Goal: Task Accomplishment & Management: Complete application form

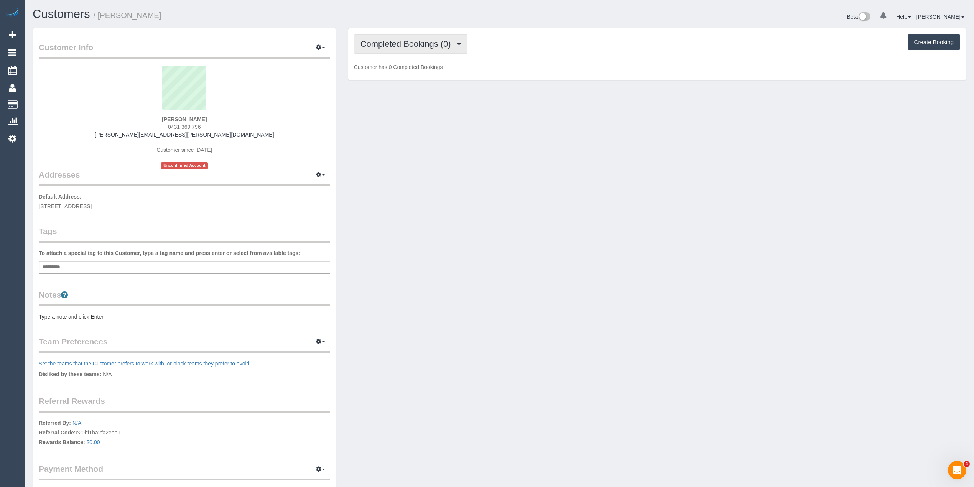
click at [390, 37] on button "Completed Bookings (0)" at bounding box center [410, 44] width 113 height 20
click at [409, 72] on link "Upcoming Bookings (11)" at bounding box center [394, 72] width 81 height 10
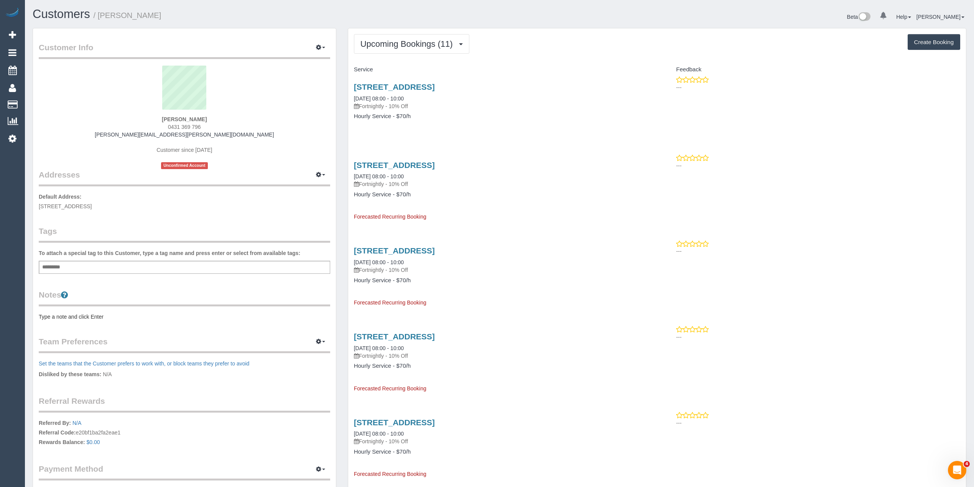
click at [62, 314] on pre "Type a note and click Enter" at bounding box center [184, 317] width 291 height 8
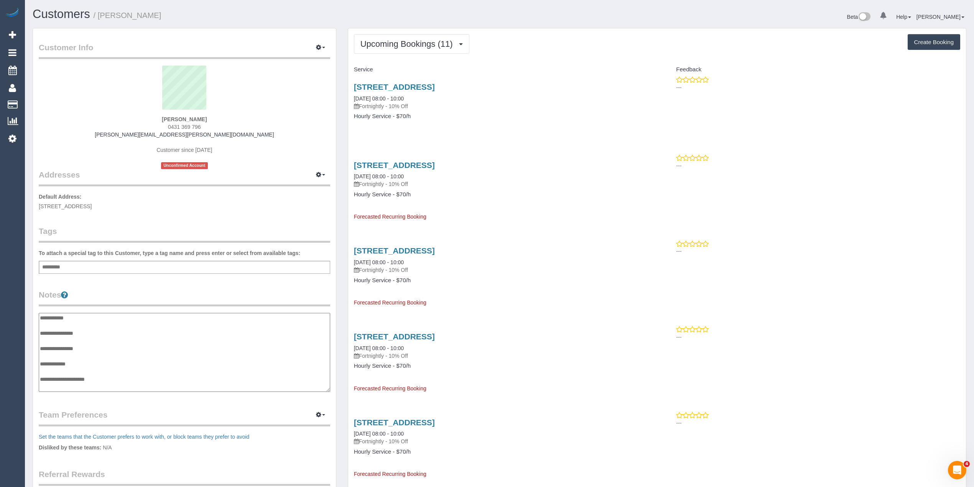
scroll to position [6, 0]
click at [99, 323] on textarea "**********" at bounding box center [184, 352] width 291 height 79
click at [74, 334] on textarea "**********" at bounding box center [184, 352] width 291 height 79
click at [70, 334] on textarea "**********" at bounding box center [184, 352] width 291 height 79
click at [77, 337] on textarea "**********" at bounding box center [184, 352] width 291 height 79
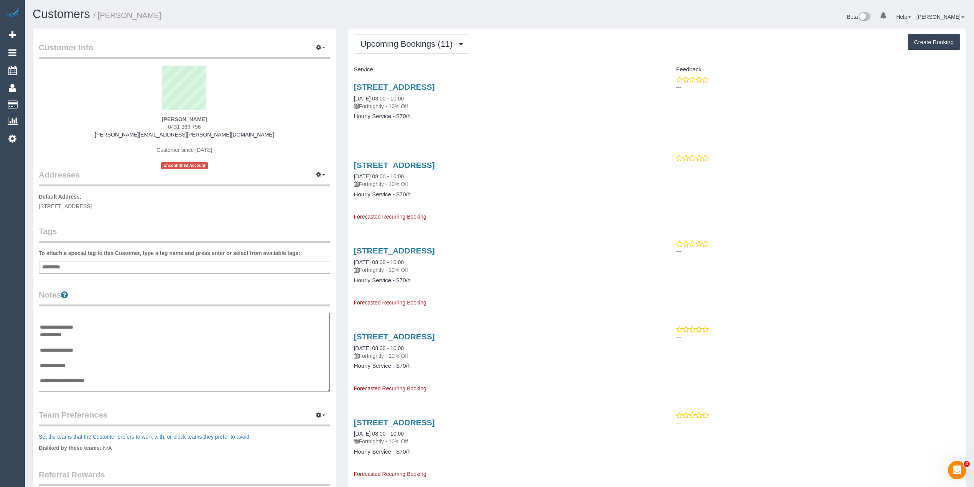
click at [80, 336] on textarea "**********" at bounding box center [184, 352] width 291 height 79
type textarea "**********"
click at [435, 83] on link "23 Durham Road, Surrey Hills, VIC 3127" at bounding box center [394, 86] width 81 height 9
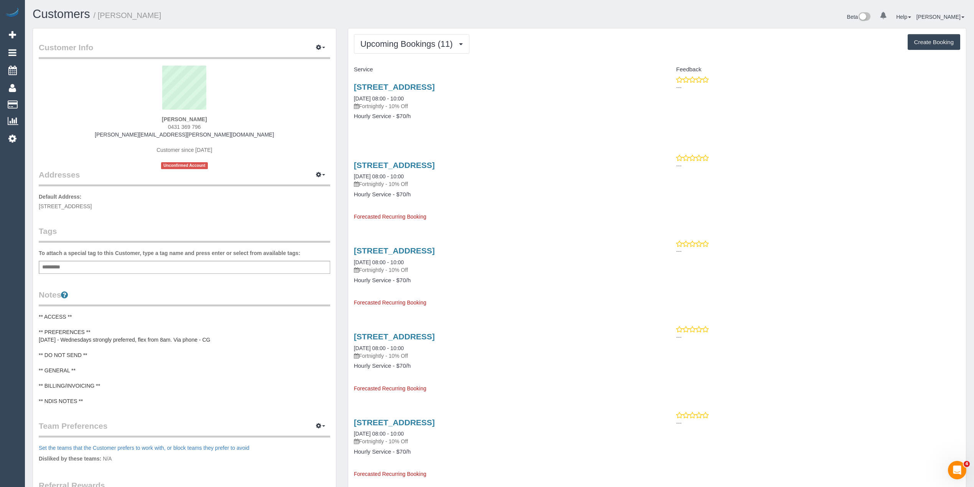
click at [184, 341] on pre "** ACCESS ** ** PREFERENCES ** 06/10/25 - Wednesdays strongly preferred, flex f…" at bounding box center [184, 359] width 291 height 92
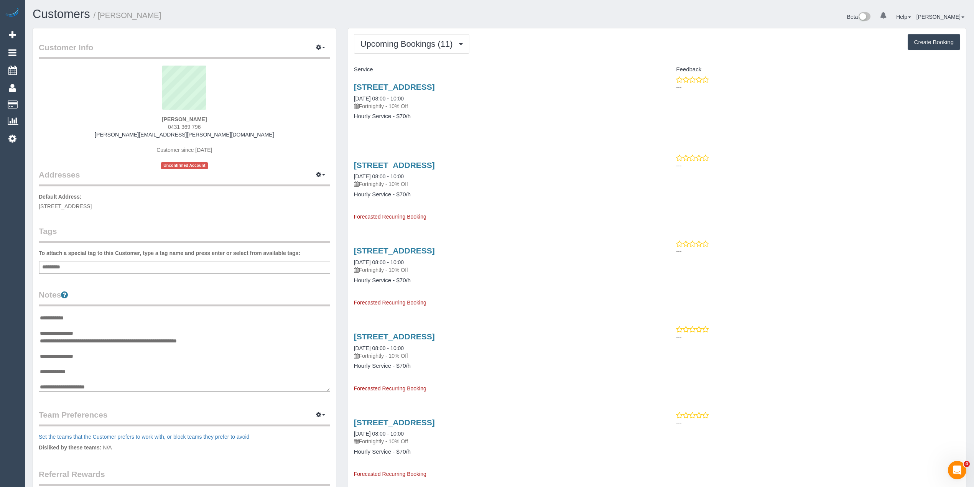
scroll to position [15, 0]
click at [179, 325] on textarea "**********" at bounding box center [184, 352] width 291 height 79
click at [177, 323] on textarea "**********" at bounding box center [184, 352] width 291 height 79
type textarea "**********"
click at [270, 294] on legend "Notes" at bounding box center [184, 297] width 291 height 17
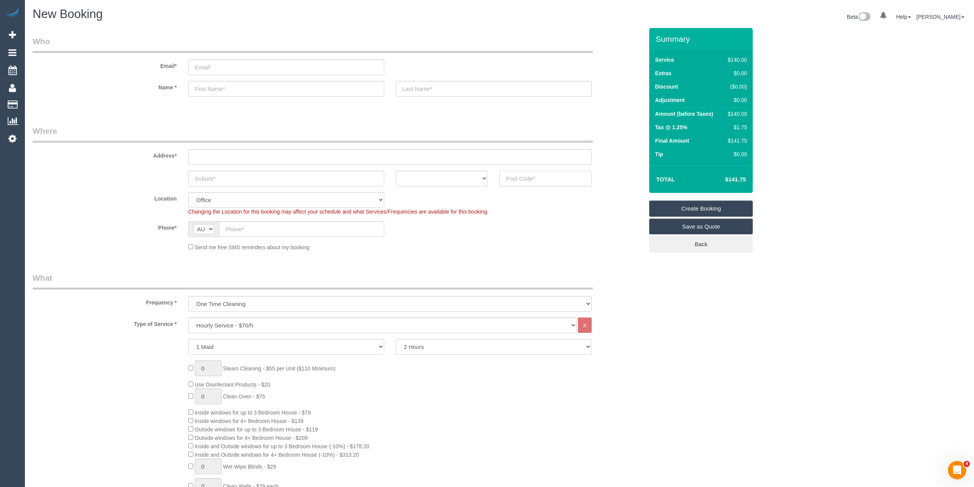
click at [538, 177] on input "text" at bounding box center [545, 179] width 92 height 16
type input "3192"
click at [238, 158] on input "text" at bounding box center [389, 157] width 403 height 16
type input "-"
click at [233, 178] on input "text" at bounding box center [286, 179] width 196 height 16
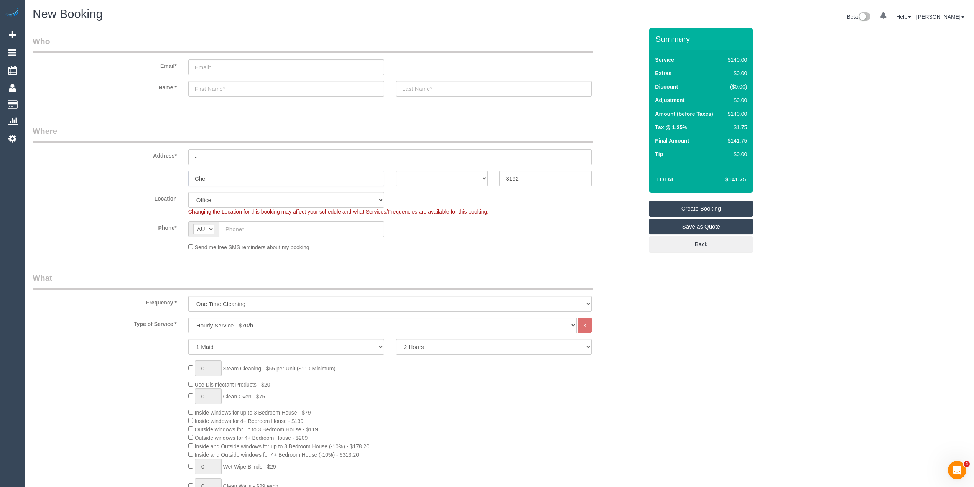
type input "Chelt"
select select "64"
type input "Cheltenha"
select select "object:2096"
type input "Cheltenham"
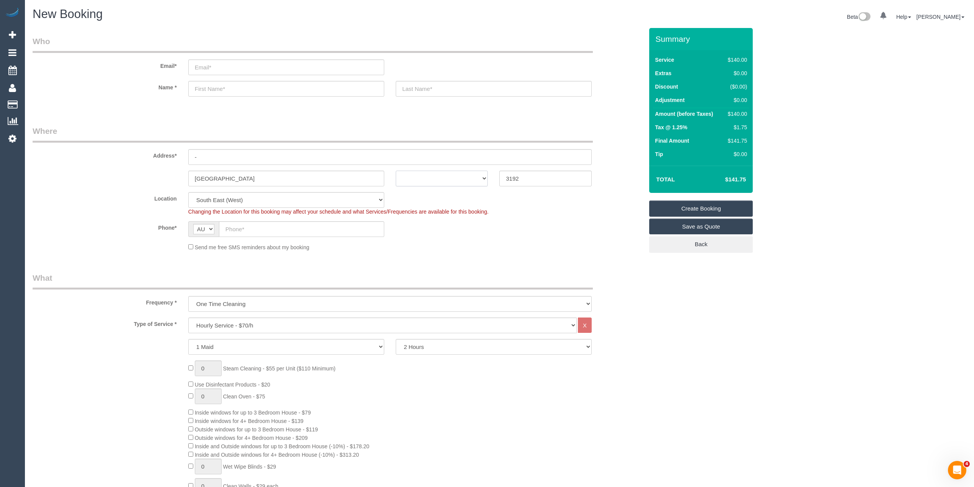
drag, startPoint x: 410, startPoint y: 178, endPoint x: 491, endPoint y: 288, distance: 137.0
click at [410, 178] on select "ACT NSW NT QLD SA TAS VIC WA" at bounding box center [442, 179] width 92 height 16
select select "VIC"
click at [396, 171] on select "ACT NSW NT QLD SA TAS VIC WA" at bounding box center [442, 179] width 92 height 16
click at [276, 232] on input "text" at bounding box center [301, 229] width 165 height 16
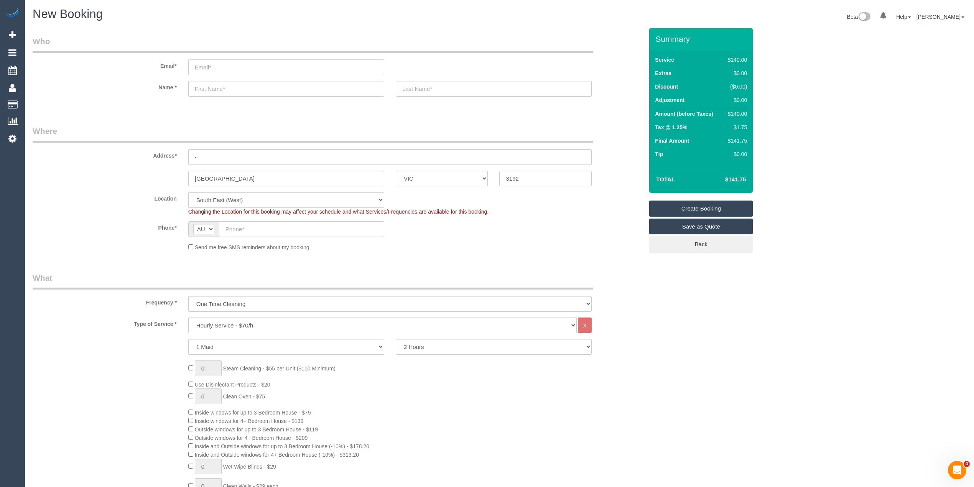
click at [237, 225] on input "text" at bounding box center [301, 229] width 165 height 16
paste input "61 433 828 937"
drag, startPoint x: 233, startPoint y: 227, endPoint x: 212, endPoint y: 224, distance: 20.9
click at [212, 224] on div "AF AL DZ AD AO AI AQ AG AR AM AW AU AT AZ BS BH BD BB BY BE BZ BJ BM BT BO BA B…" at bounding box center [286, 229] width 196 height 16
type input "0433 828 937"
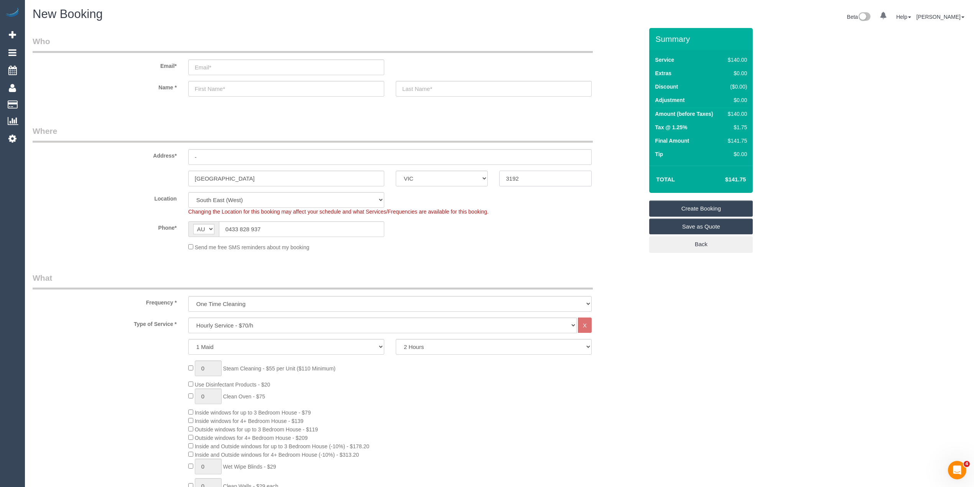
click at [88, 179] on div "Cheltenham ACT NSW NT QLD SA TAS VIC WA 3192" at bounding box center [338, 179] width 622 height 16
click at [258, 319] on select "Hourly Service - $70/h Hourly Service - $65/h Hourly Service - $60/h Hourly Ser…" at bounding box center [382, 325] width 388 height 16
select select "212"
click at [188, 317] on select "Hourly Service - $70/h Hourly Service - $65/h Hourly Service - $60/h Hourly Ser…" at bounding box center [382, 325] width 388 height 16
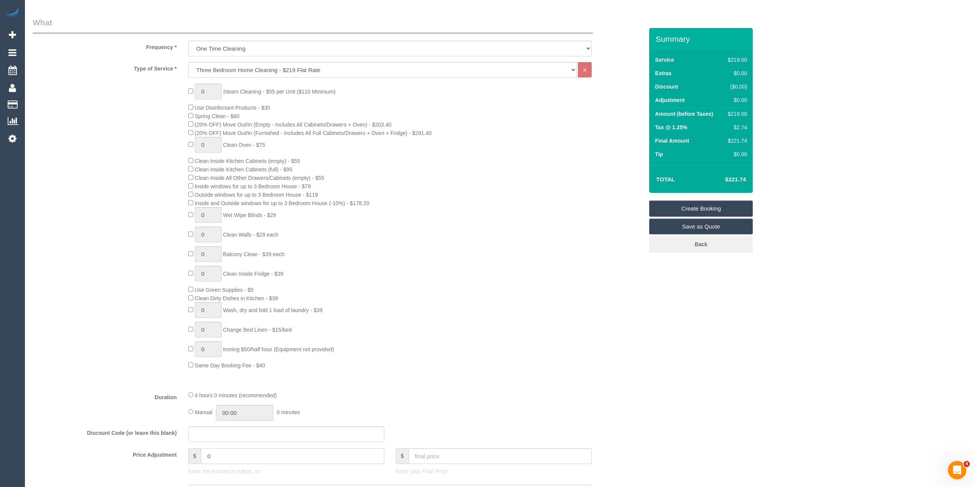
drag, startPoint x: 196, startPoint y: 450, endPoint x: 180, endPoint y: 448, distance: 16.2
click at [181, 449] on div "Price Adjustment $ 0 Enter the Amount to Adjust, or $ Enter your Final Price" at bounding box center [338, 463] width 622 height 31
type input "-10"
click at [149, 355] on div "0 Steam Cleaning - $55 per Unit ($110 Minimum) Use Disinfectant Products - $30 …" at bounding box center [338, 227] width 622 height 286
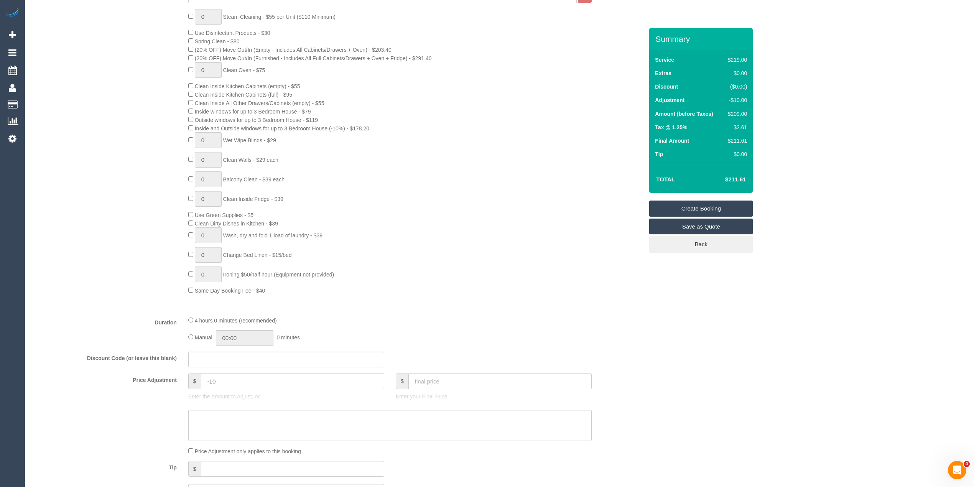
scroll to position [426, 0]
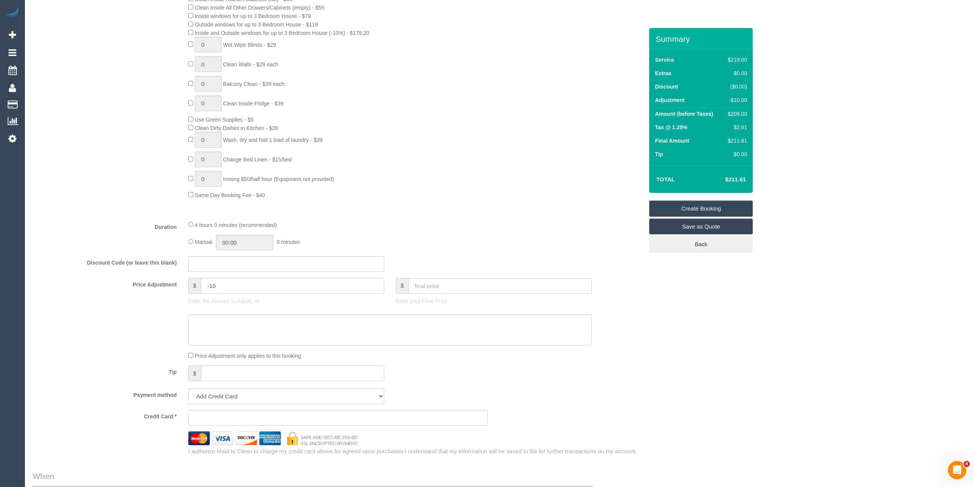
click at [71, 163] on div "0 Steam Cleaning - $55 per Unit ($110 Minimum) Use Disinfectant Products - $30 …" at bounding box center [338, 56] width 622 height 286
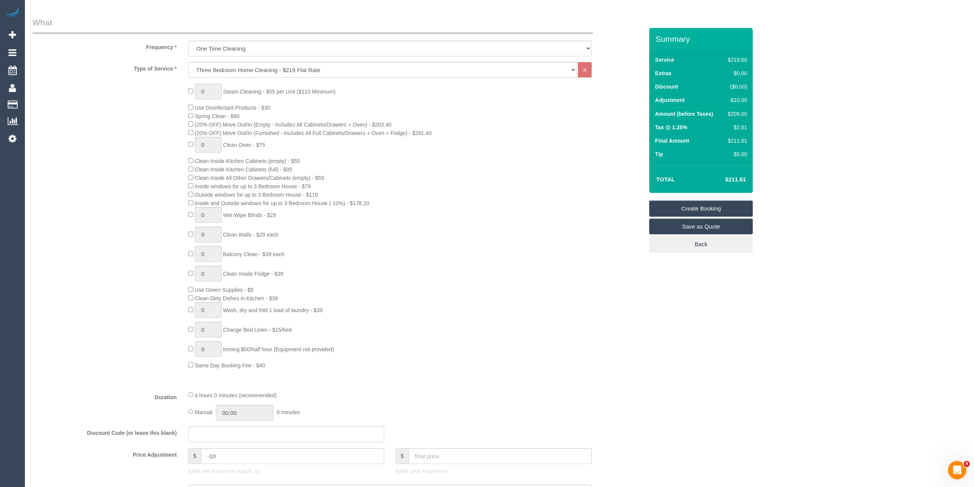
scroll to position [0, 0]
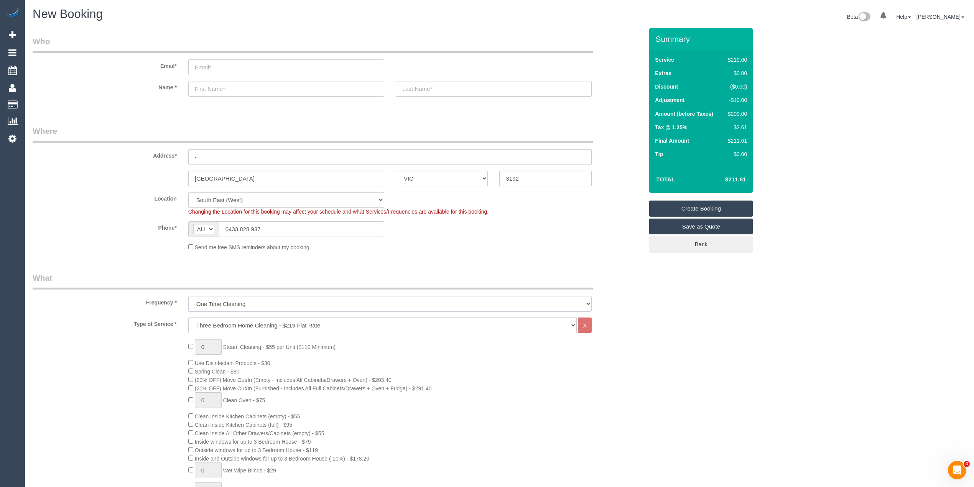
click at [217, 301] on select "One Time Cleaning Weekly - 10% Off - 10.00% (0% for the First Booking) Fortnigh…" at bounding box center [389, 304] width 403 height 16
select select "object:2098"
click at [188, 296] on select "One Time Cleaning Weekly - 10% Off - 10.00% (0% for the First Booking) Fortnigh…" at bounding box center [389, 304] width 403 height 16
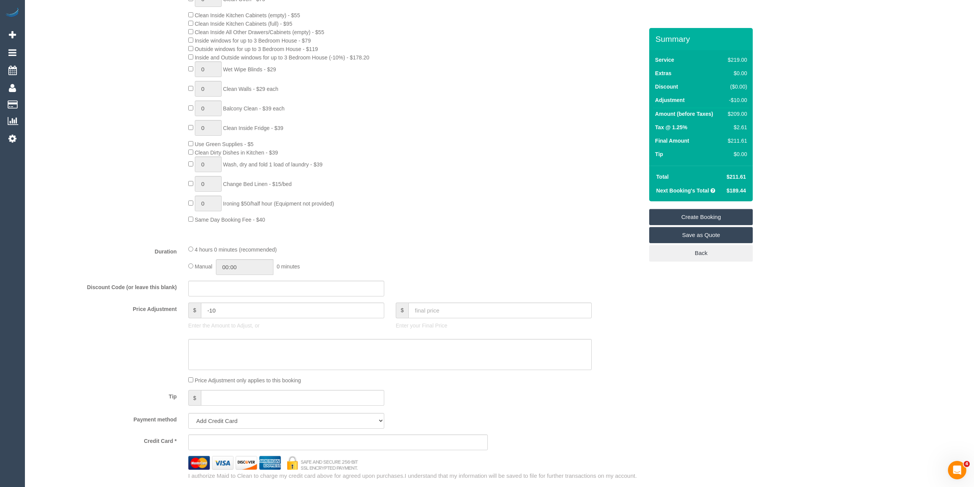
scroll to position [426, 0]
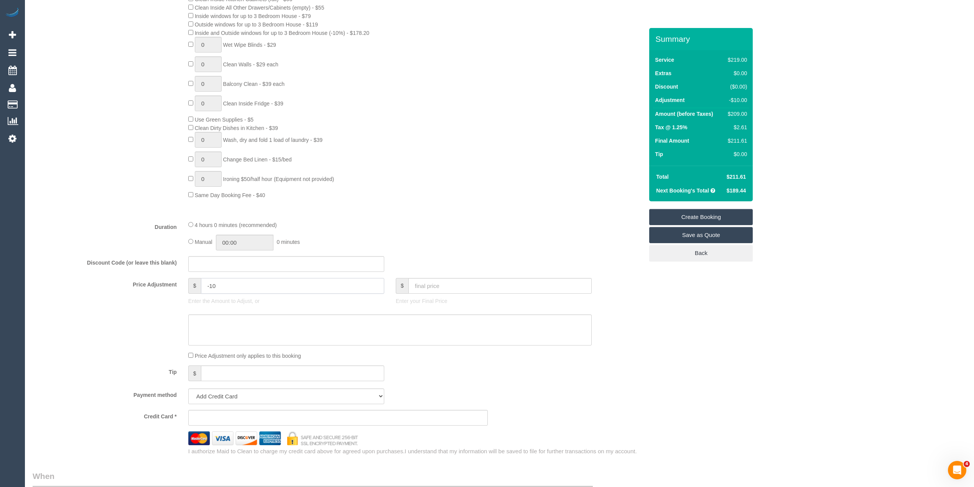
drag, startPoint x: 225, startPoint y: 286, endPoint x: 170, endPoint y: 281, distance: 54.7
click at [170, 281] on div "Price Adjustment $ -10 Enter the Amount to Adjust, or $ Enter your Final Price" at bounding box center [338, 293] width 622 height 31
type input "-20"
click at [237, 325] on textarea at bounding box center [389, 329] width 403 height 31
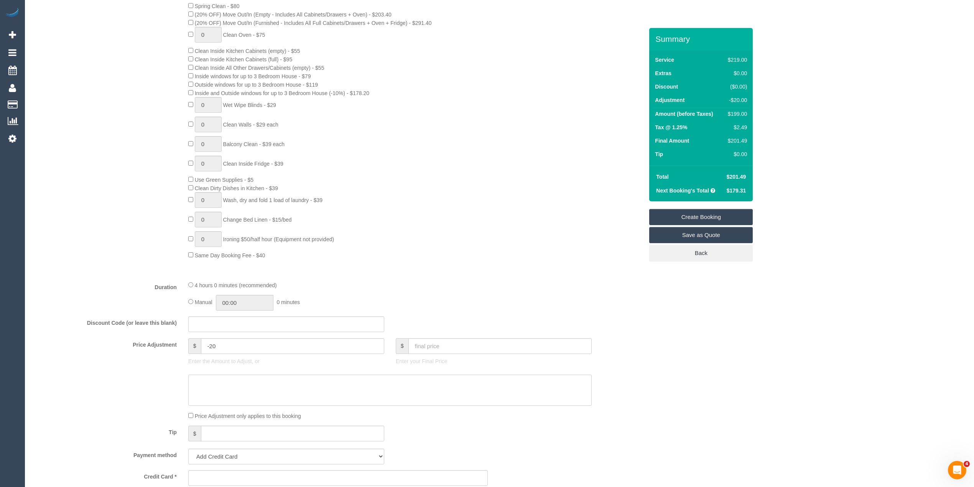
scroll to position [341, 0]
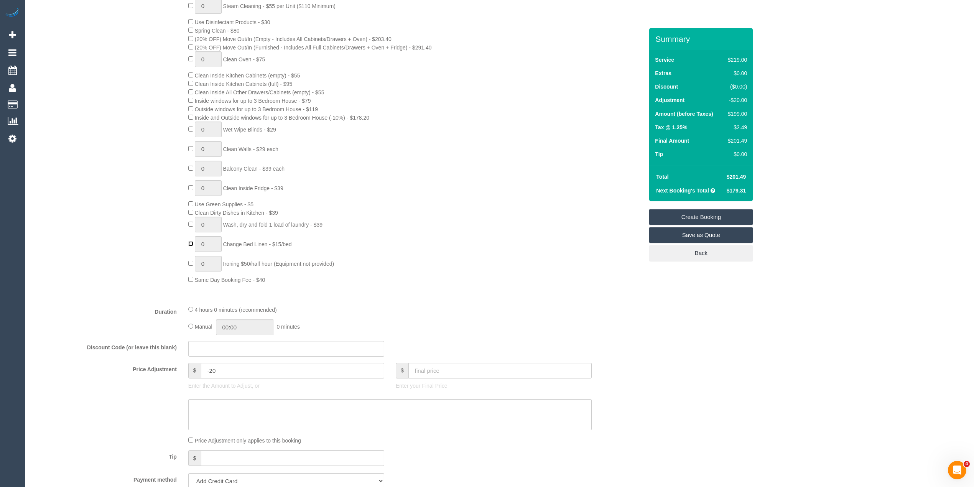
type input "1"
click at [138, 272] on div "0 Steam Cleaning - $55 per Unit ($110 Minimum) Use Disinfectant Products - $30 …" at bounding box center [338, 141] width 622 height 286
click at [827, 214] on div "Who Email* Name * Where Address* - Cheltenham ACT NSW NT QLD SA TAS VIC WA 3192…" at bounding box center [500, 382] width 934 height 1391
click at [763, 184] on div "Who Email* Name * Where Address* - Cheltenham ACT NSW NT QLD SA TAS VIC WA 3192…" at bounding box center [500, 382] width 934 height 1391
click at [716, 252] on link "View Recurring Items" at bounding box center [701, 253] width 104 height 16
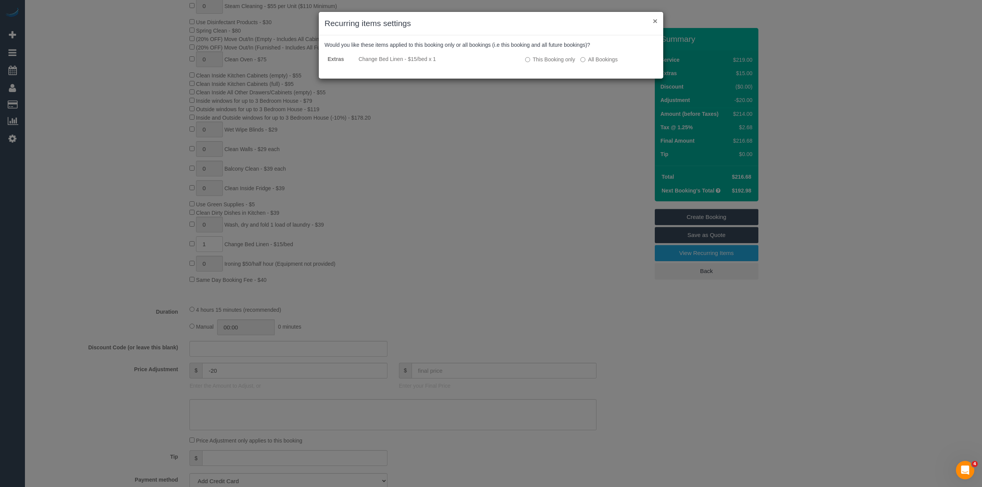
click at [654, 22] on button "×" at bounding box center [655, 21] width 5 height 8
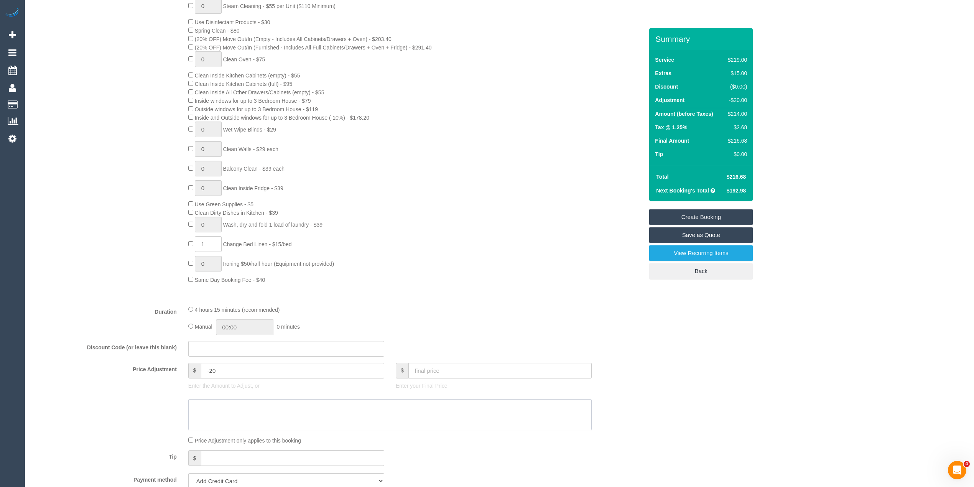
click at [284, 403] on textarea at bounding box center [389, 414] width 403 height 31
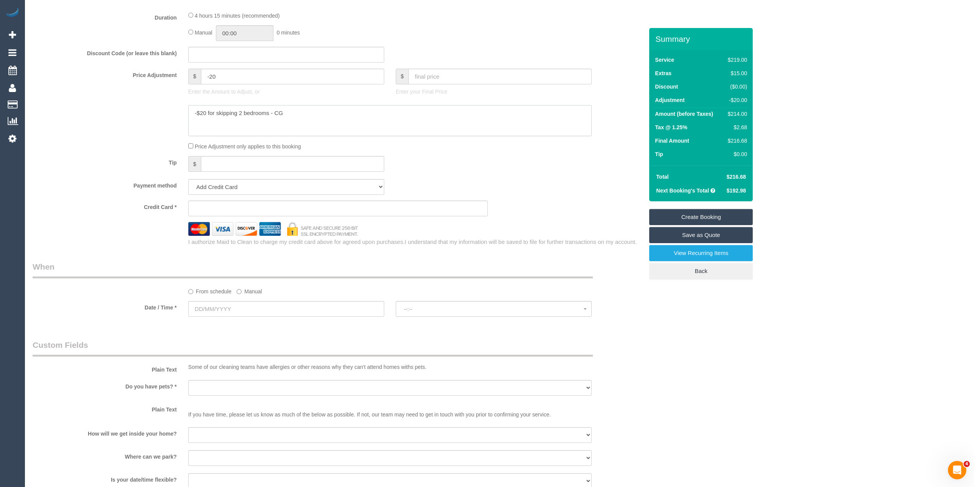
scroll to position [959, 0]
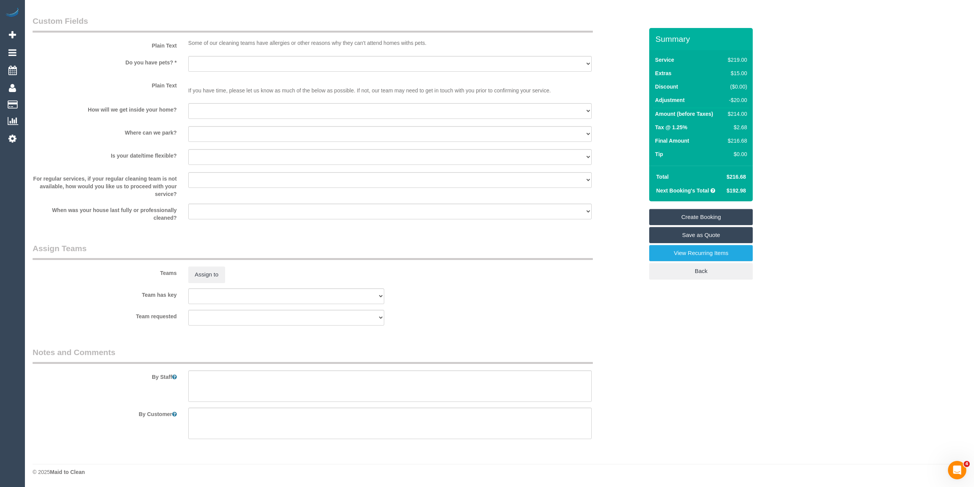
type textarea "-$20 for skipping 2 bedrooms - CG"
click at [280, 382] on textarea at bounding box center [389, 385] width 403 height 31
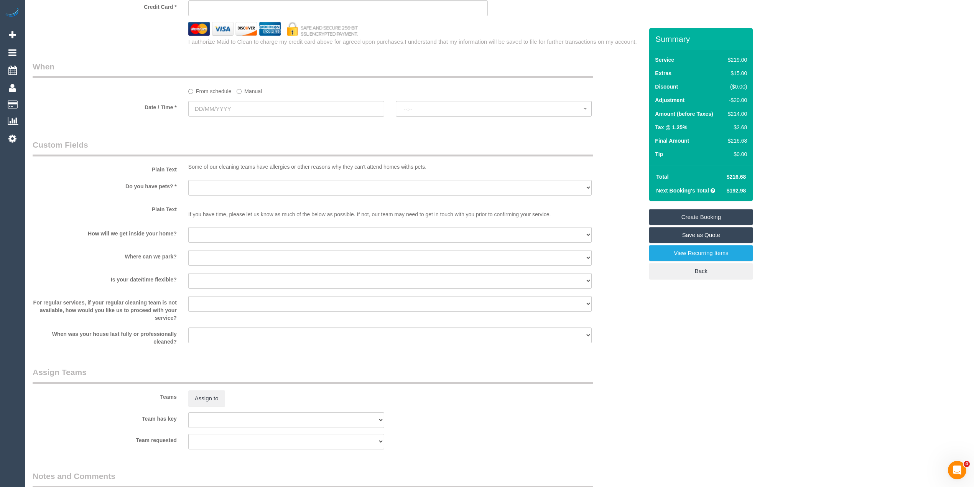
scroll to position [789, 0]
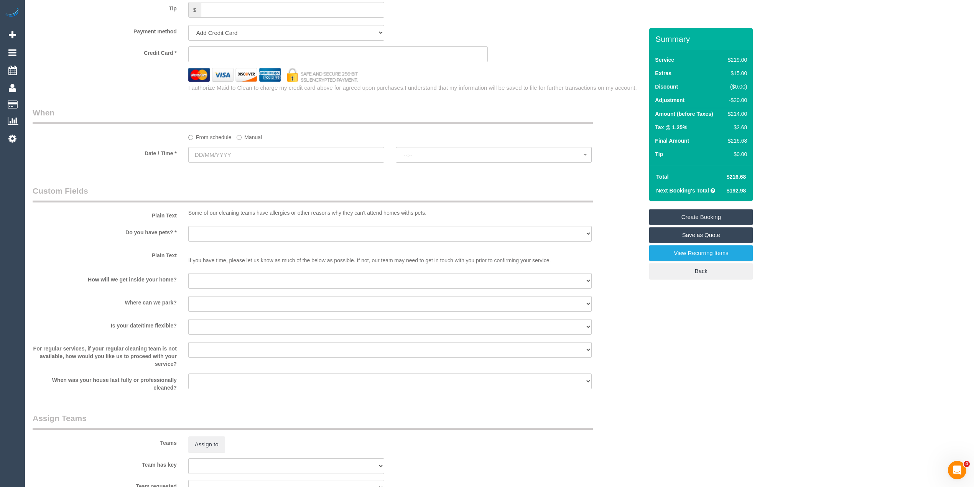
type textarea "Please skip cleaning of 2 bedrooms."
click at [207, 155] on input "text" at bounding box center [286, 155] width 196 height 16
click at [241, 224] on link "15" at bounding box center [239, 222] width 15 height 10
type input "[DATE]"
click at [431, 151] on button "--:--" at bounding box center [494, 155] width 196 height 16
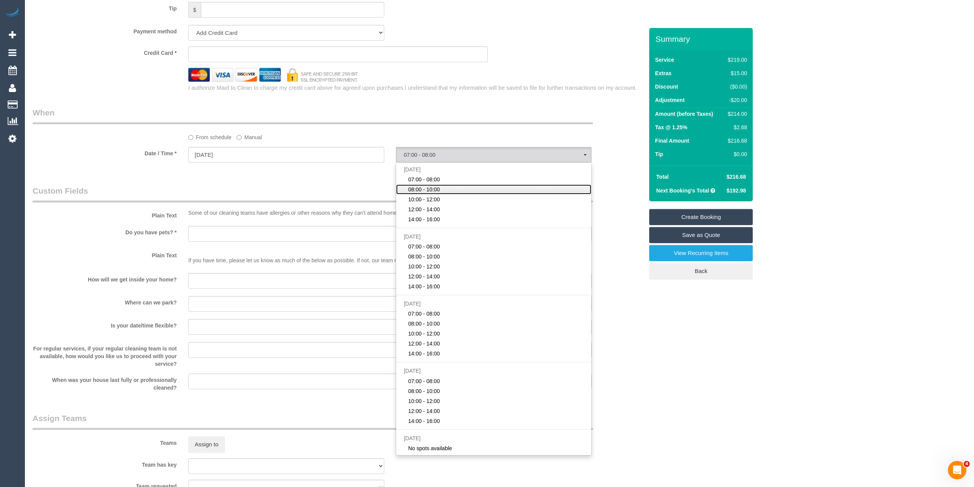
click at [466, 192] on link "08:00 - 10:00" at bounding box center [493, 189] width 195 height 10
select select "spot2"
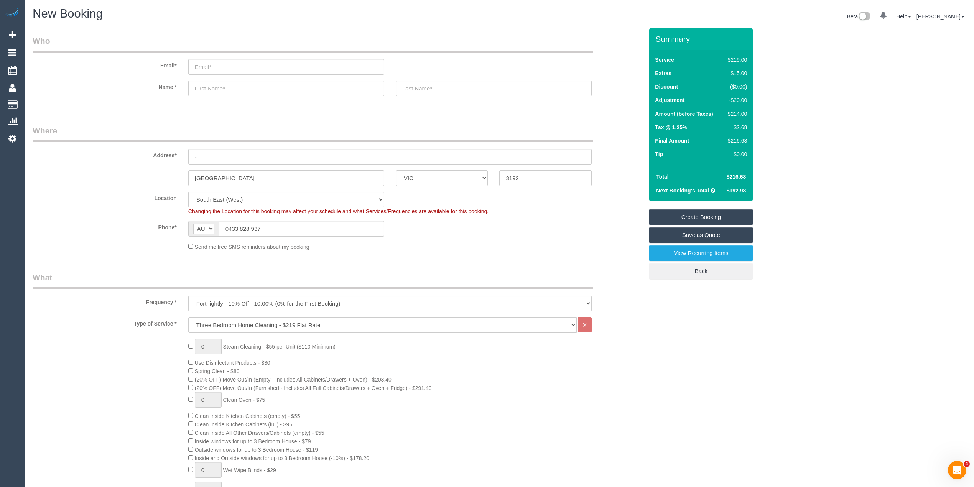
scroll to position [0, 0]
click at [222, 60] on input "email" at bounding box center [286, 67] width 196 height 16
click at [225, 71] on input "email" at bounding box center [286, 67] width 196 height 16
click at [217, 63] on input "email" at bounding box center [286, 67] width 196 height 16
click at [212, 63] on input "email" at bounding box center [286, 67] width 196 height 16
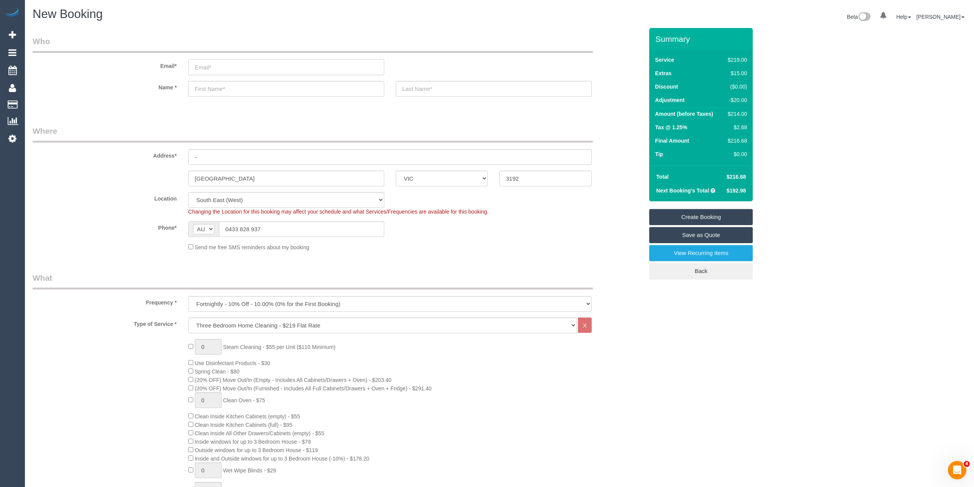
click at [212, 63] on input "email" at bounding box center [286, 67] width 196 height 16
click at [214, 63] on input "email" at bounding box center [286, 67] width 196 height 16
click at [212, 63] on input "email" at bounding box center [286, 67] width 196 height 16
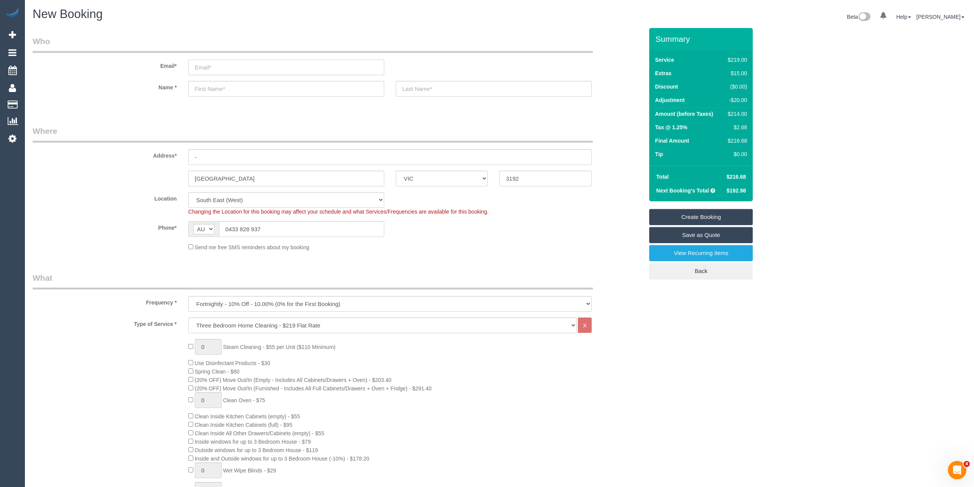
click at [214, 65] on input "email" at bounding box center [286, 67] width 196 height 16
type input "s"
type input "[EMAIL_ADDRESS][DOMAIN_NAME]"
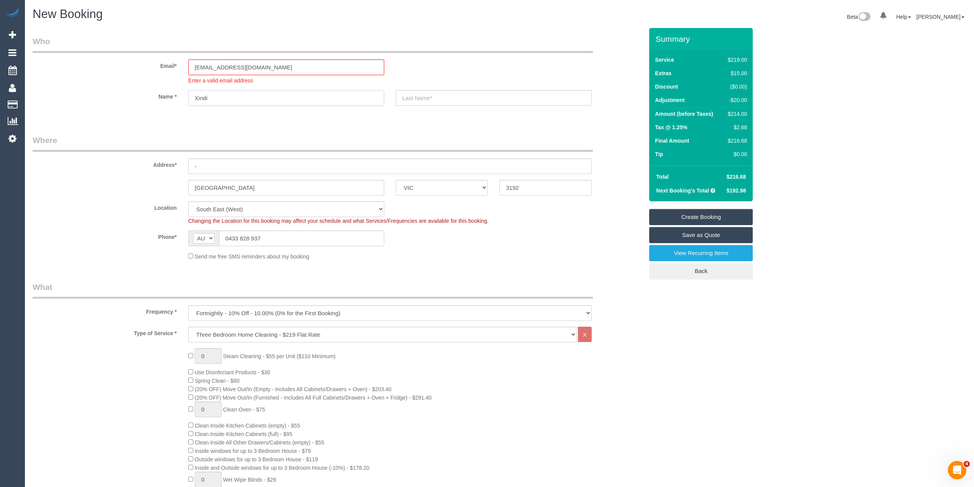
type input "Xindi"
type input "Li"
drag, startPoint x: 230, startPoint y: 163, endPoint x: 182, endPoint y: 161, distance: 48.3
click at [184, 161] on div "-" at bounding box center [390, 166] width 415 height 16
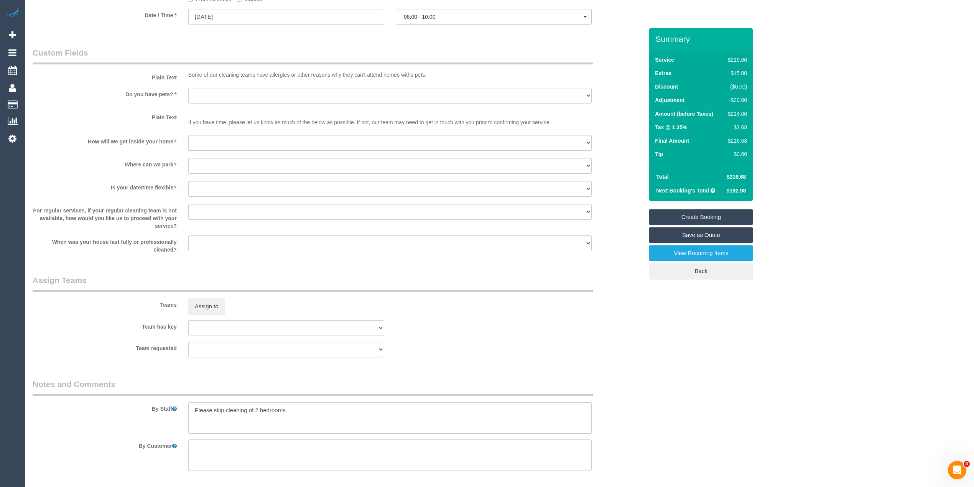
scroll to position [937, 0]
type input "[STREET_ADDRESS]"
click at [209, 93] on select "Yes - Cats Yes - Dogs No pets Yes - Dogs and Cats Yes - Other" at bounding box center [389, 95] width 403 height 16
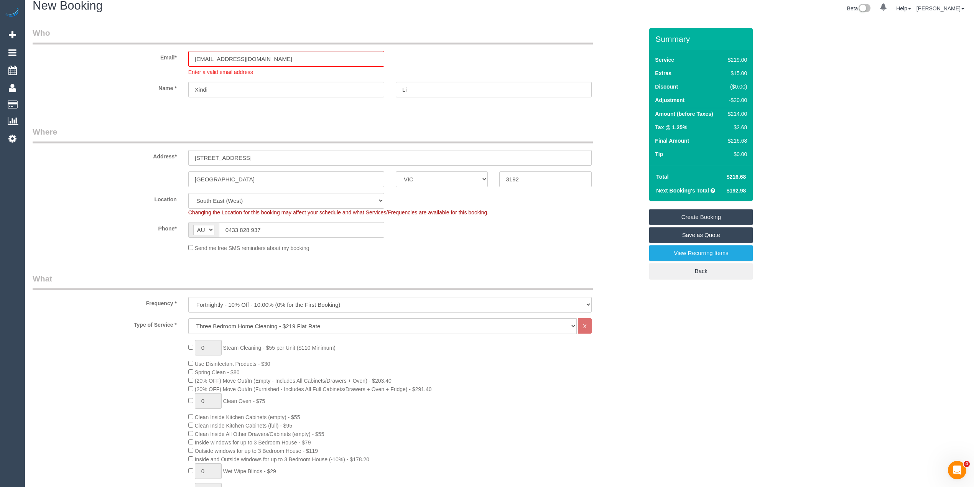
scroll to position [0, 0]
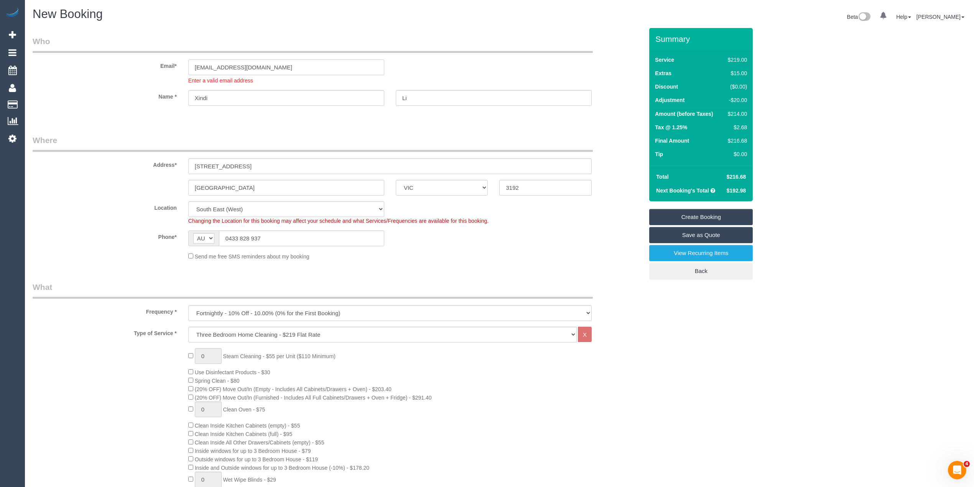
drag, startPoint x: 279, startPoint y: 63, endPoint x: 177, endPoint y: 62, distance: 102.0
click at [177, 62] on div "Email* xindi.li005@gmail.com Enter a valid email address" at bounding box center [338, 60] width 622 height 49
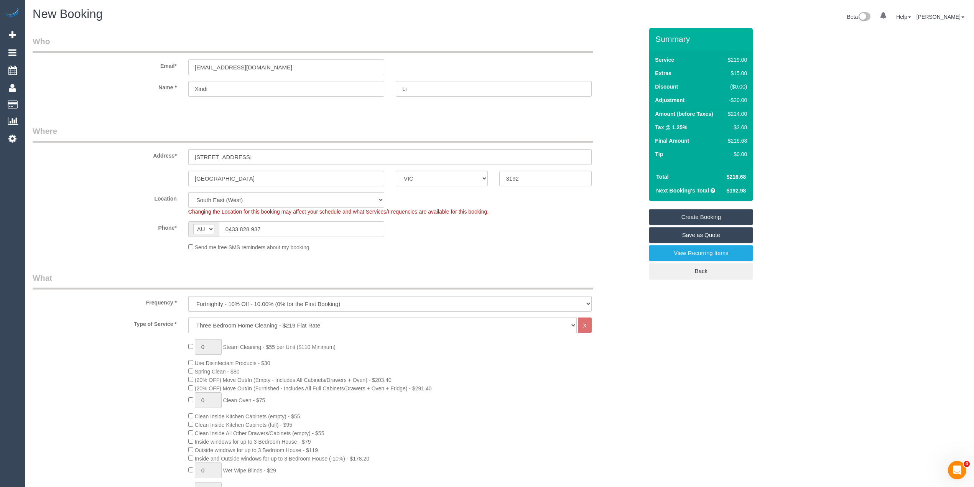
select select "spot23"
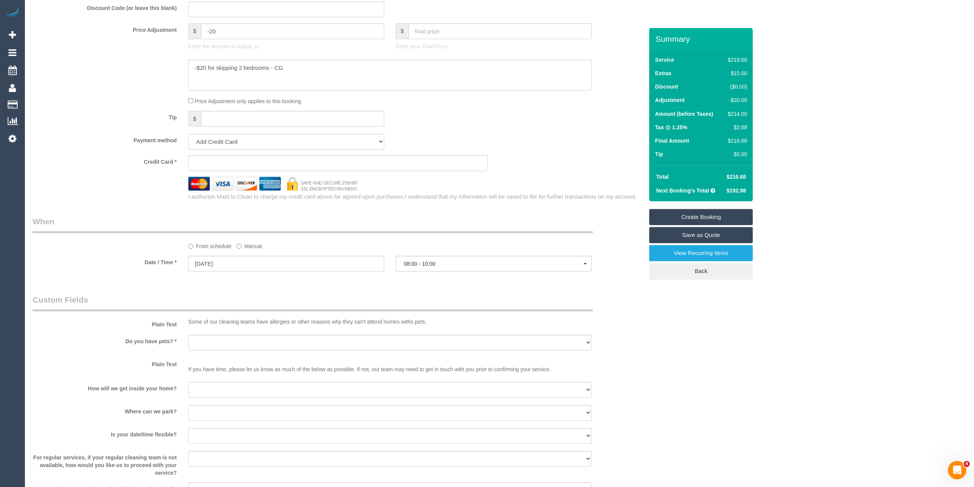
scroll to position [681, 0]
click at [219, 343] on select "Yes - Cats Yes - Dogs No pets Yes - Dogs and Cats Yes - Other" at bounding box center [389, 342] width 403 height 16
select select "number:29"
click at [188, 334] on select "Yes - Cats Yes - Dogs No pets Yes - Dogs and Cats Yes - Other" at bounding box center [389, 342] width 403 height 16
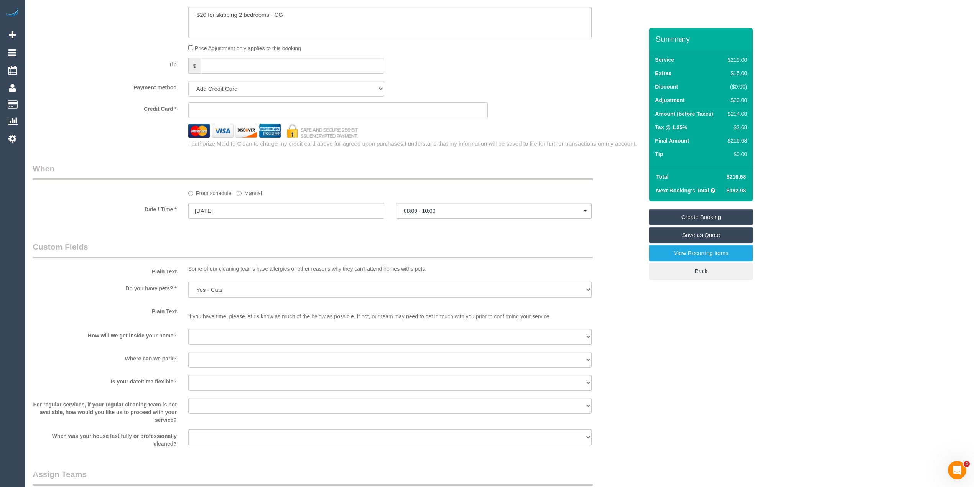
scroll to position [767, 0]
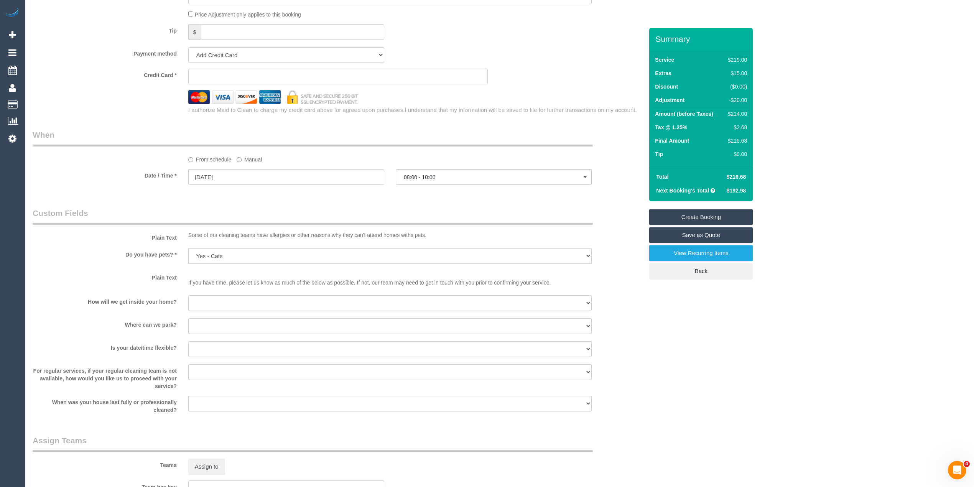
click at [208, 303] on select "I will be home Key will be left (please provide details below) Lock box/Access …" at bounding box center [389, 303] width 403 height 16
select select "number:14"
click at [188, 296] on select "I will be home Key will be left (please provide details below) Lock box/Access …" at bounding box center [389, 303] width 403 height 16
click at [222, 323] on select "I will provide parking on-site Free street parking Paid street parking (cost wi…" at bounding box center [389, 326] width 403 height 16
select select "number:19"
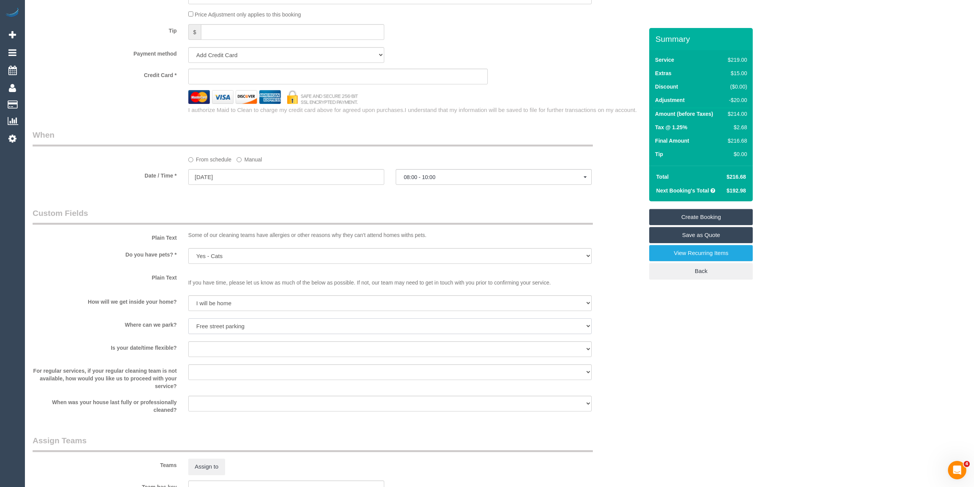
click at [188, 319] on select "I will provide parking on-site Free street parking Paid street parking (cost wi…" at bounding box center [389, 326] width 403 height 16
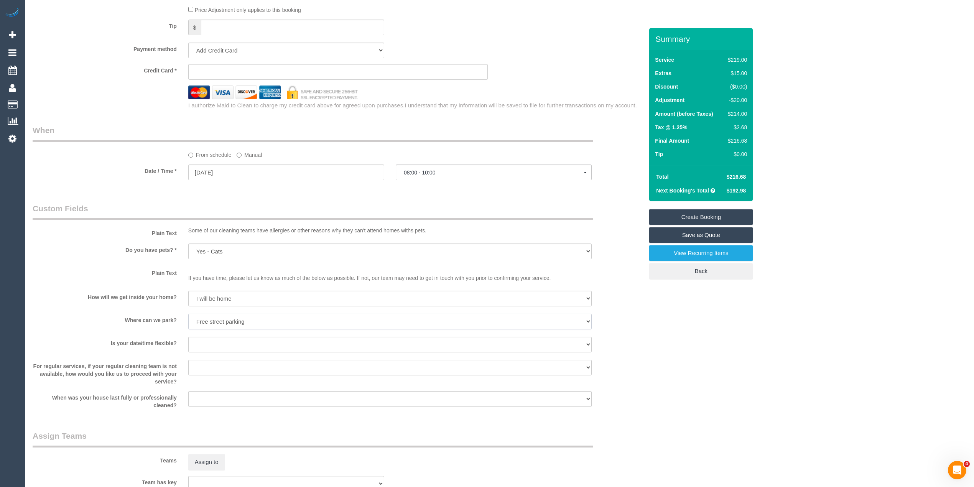
scroll to position [959, 0]
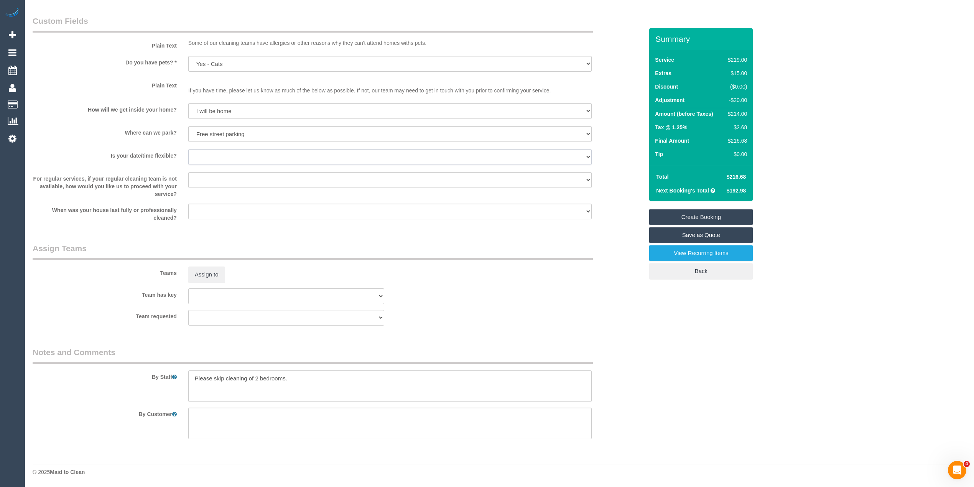
click at [206, 161] on select "Yes - date and time Yes - date but not time Yes - time but not date No - No fle…" at bounding box center [389, 157] width 403 height 16
select select "number:36"
click at [188, 149] on select "Yes - date and time Yes - date but not time Yes - time but not date No - No fle…" at bounding box center [389, 157] width 403 height 16
click at [196, 177] on select "Arrange a cleaner to cover and do not bother you Arrange a cleaner to cover and…" at bounding box center [389, 180] width 403 height 16
select select "number:34"
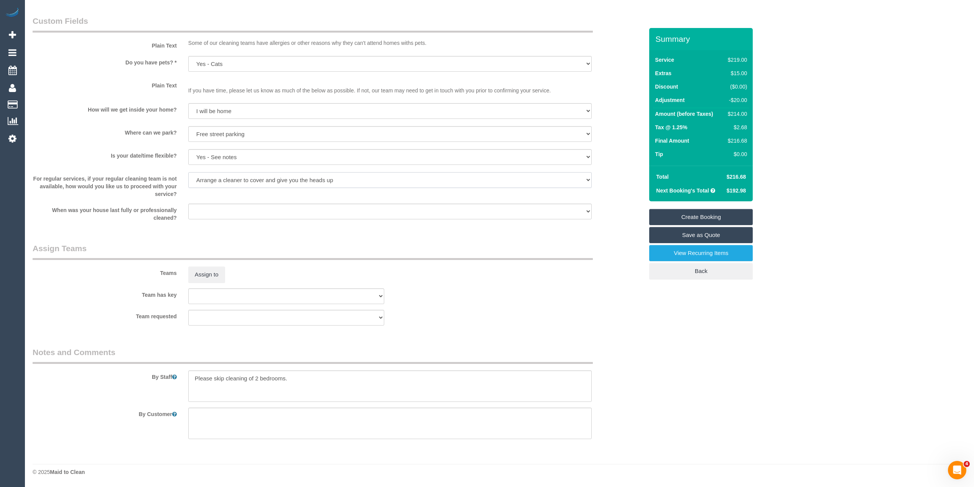
click at [188, 172] on select "Arrange a cleaner to cover and do not bother you Arrange a cleaner to cover and…" at bounding box center [389, 180] width 403 height 16
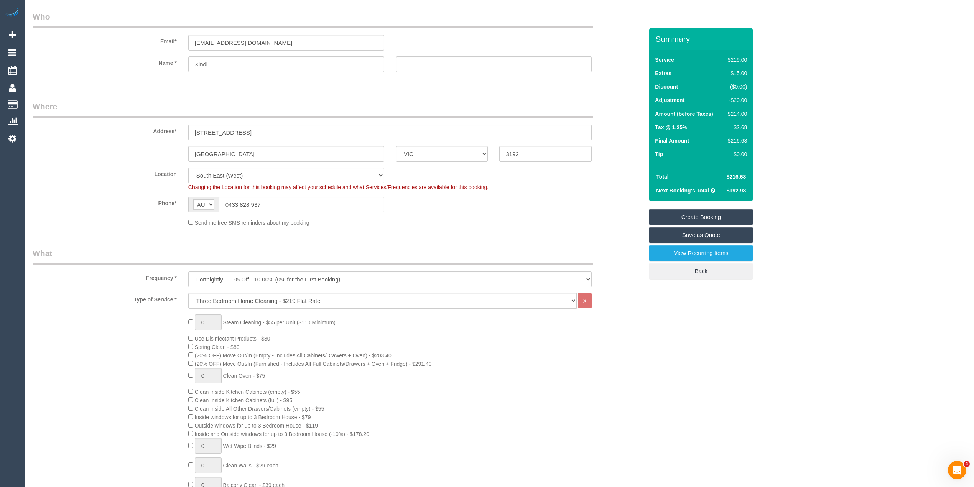
scroll to position [0, 0]
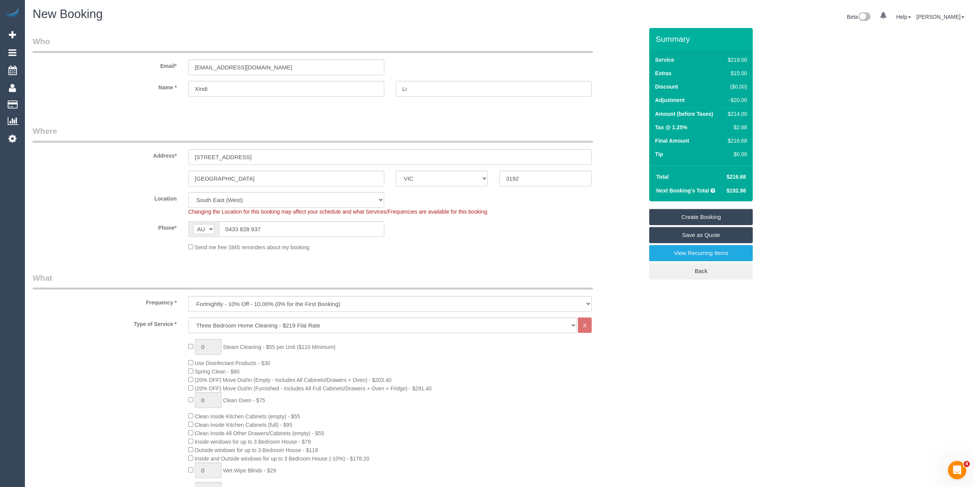
click at [695, 216] on link "Create Booking" at bounding box center [701, 217] width 104 height 16
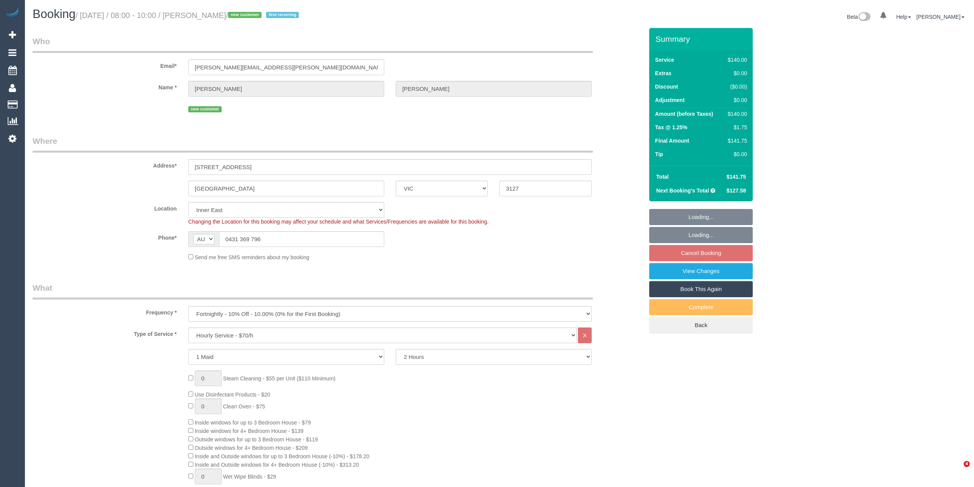
select select "VIC"
select select "number:27"
select select "number:14"
select select "number:19"
select select "number:24"
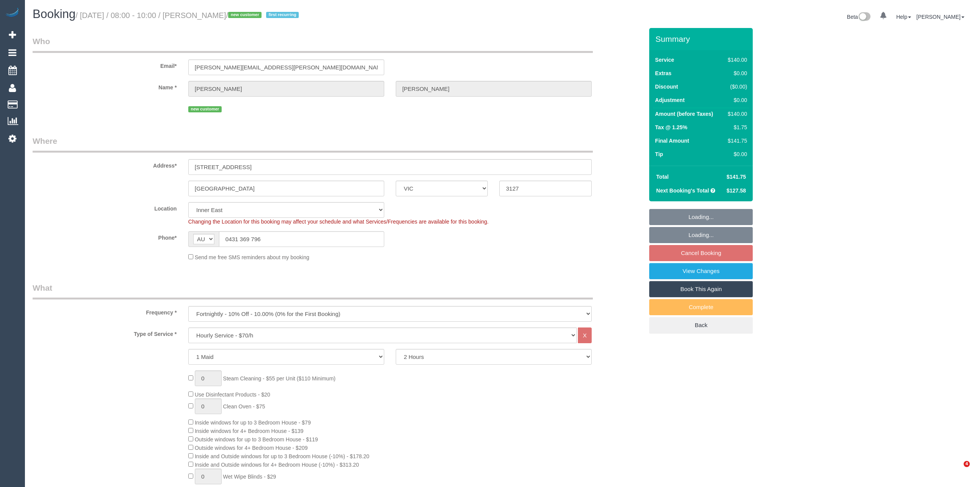
select select "number:34"
select select "spot2"
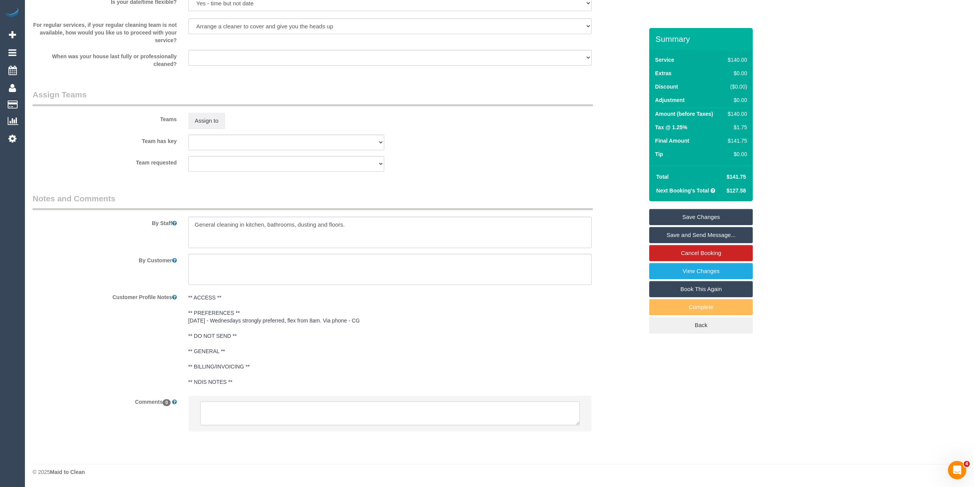
click at [367, 420] on textarea at bounding box center [390, 413] width 380 height 24
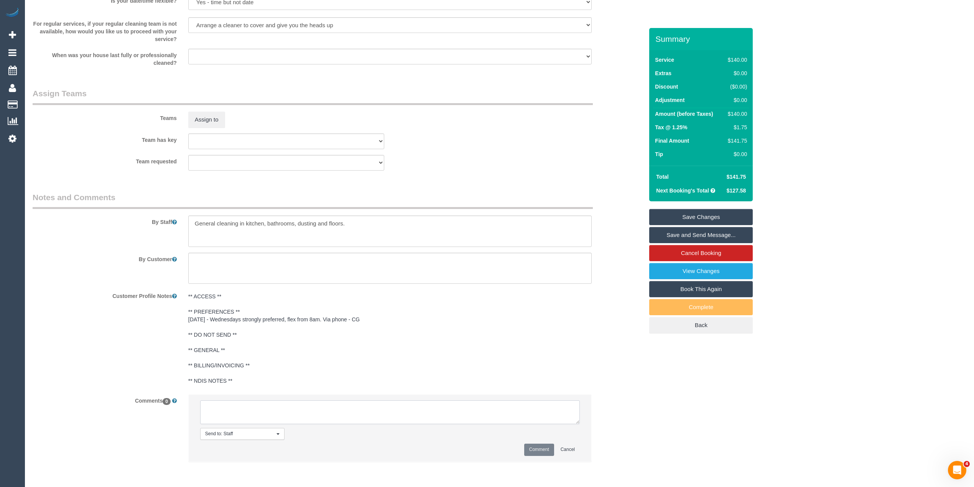
scroll to position [1107, 0]
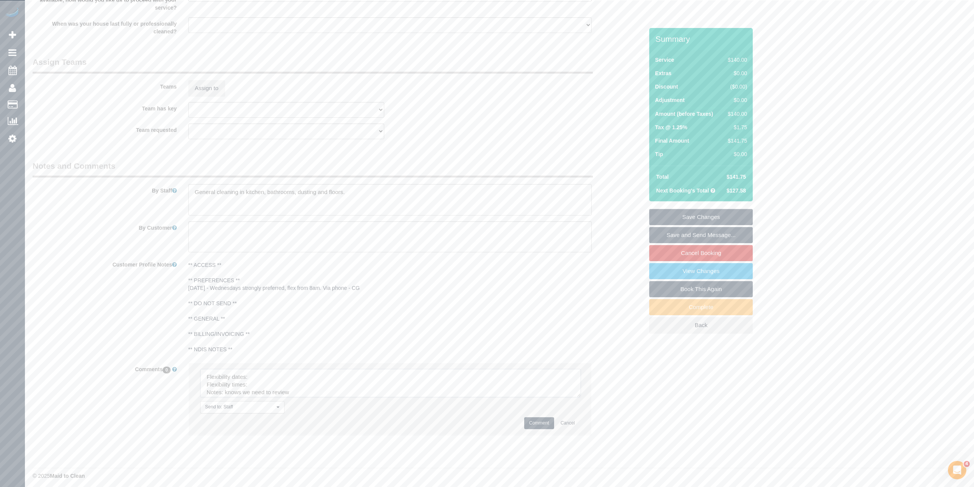
drag, startPoint x: 575, startPoint y: 388, endPoint x: 512, endPoint y: 426, distance: 74.1
click at [575, 397] on textarea at bounding box center [390, 383] width 381 height 28
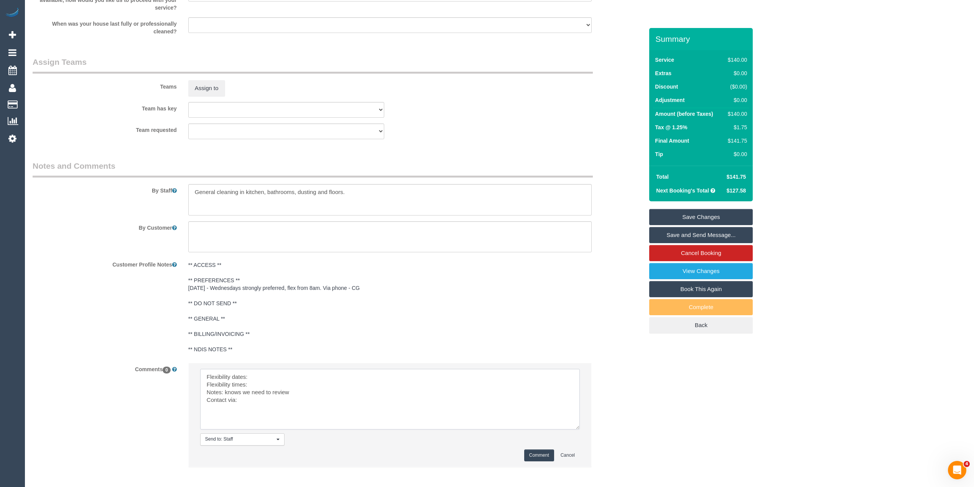
click at [263, 373] on textarea at bounding box center [390, 399] width 380 height 61
click at [261, 383] on textarea at bounding box center [390, 399] width 380 height 61
click at [265, 401] on textarea at bounding box center [390, 399] width 380 height 61
type textarea "Flexibility dates: Wednesdays strongly preferred Flexibility times: flex from 8…"
click at [537, 456] on button "Comment" at bounding box center [539, 455] width 30 height 12
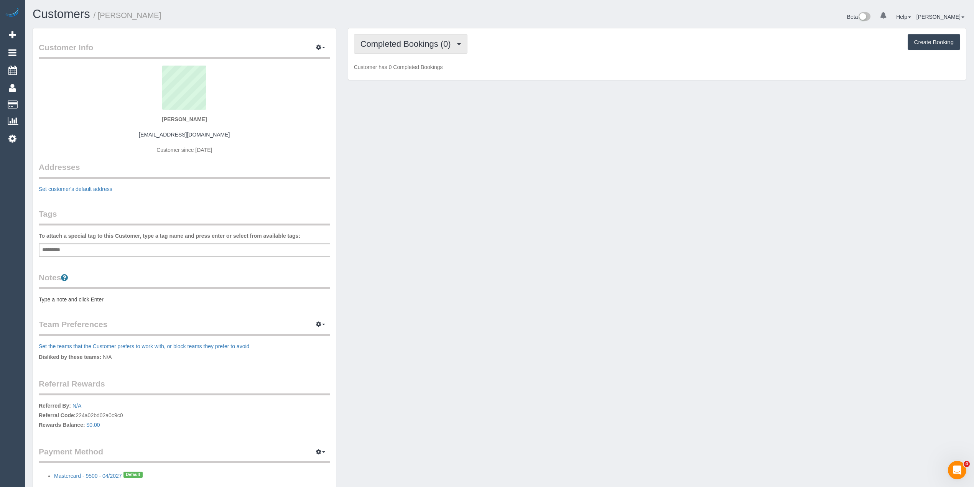
click at [419, 40] on span "Completed Bookings (0)" at bounding box center [407, 44] width 94 height 10
click at [414, 71] on link "Upcoming Bookings (1)" at bounding box center [394, 72] width 80 height 10
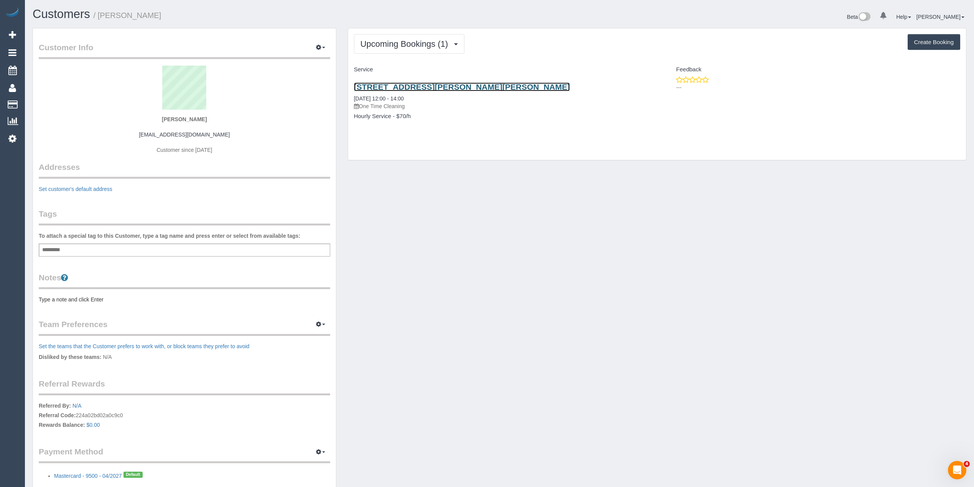
click at [415, 89] on link "[STREET_ADDRESS][PERSON_NAME][PERSON_NAME]" at bounding box center [462, 86] width 216 height 9
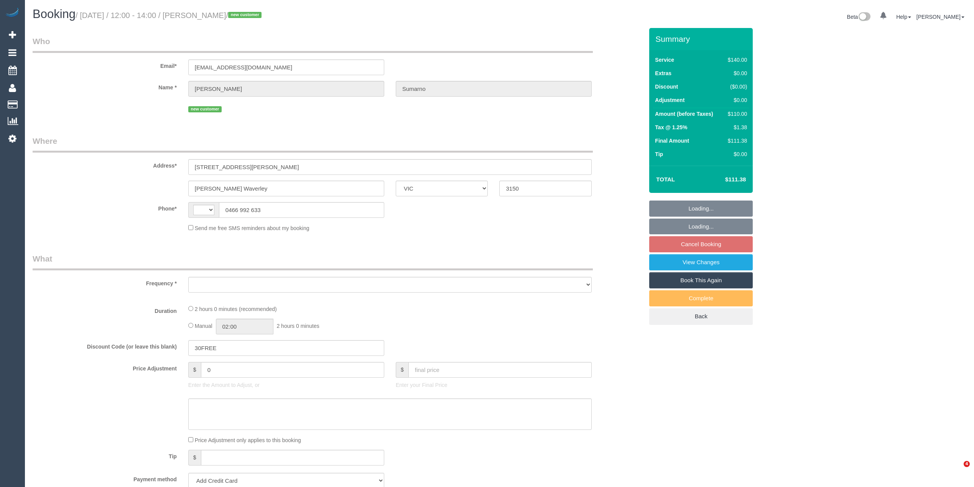
select select "VIC"
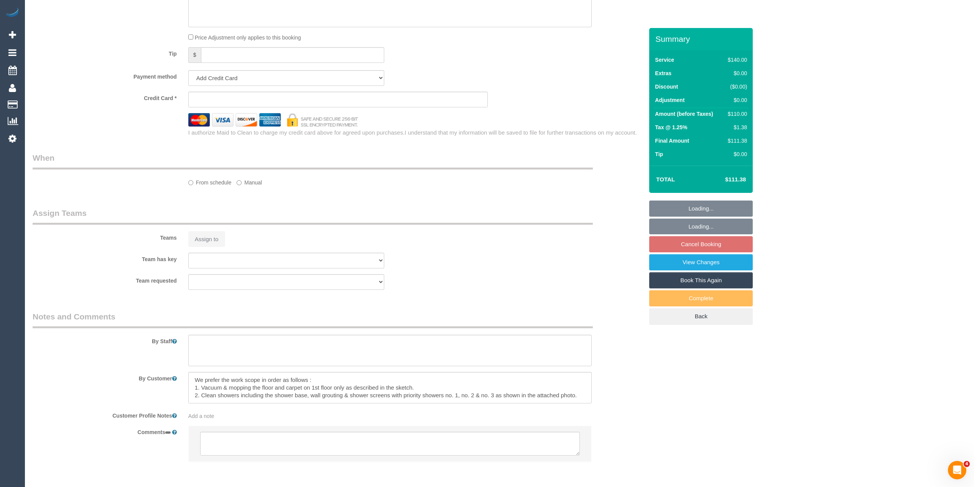
scroll to position [462, 0]
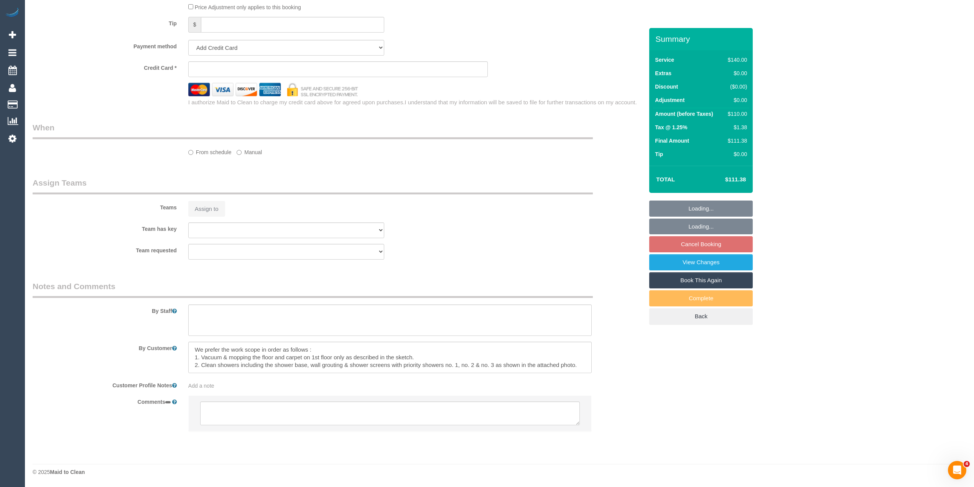
select select "string:AU"
select select "object:531"
select select "string:stripe-pm_1SF5sn2GScqysDRVcyFt1qPk"
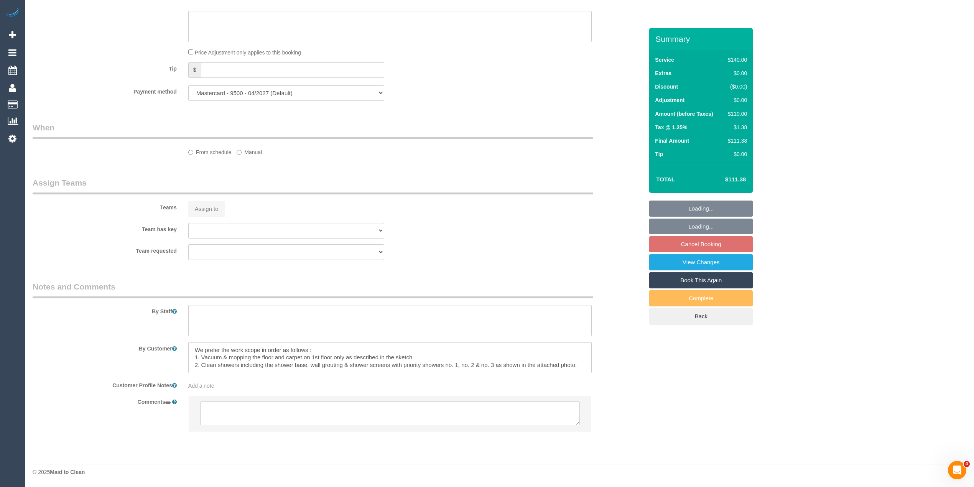
select select "number:28"
select select "number:14"
select select "number:18"
select select "number:25"
select select "number:34"
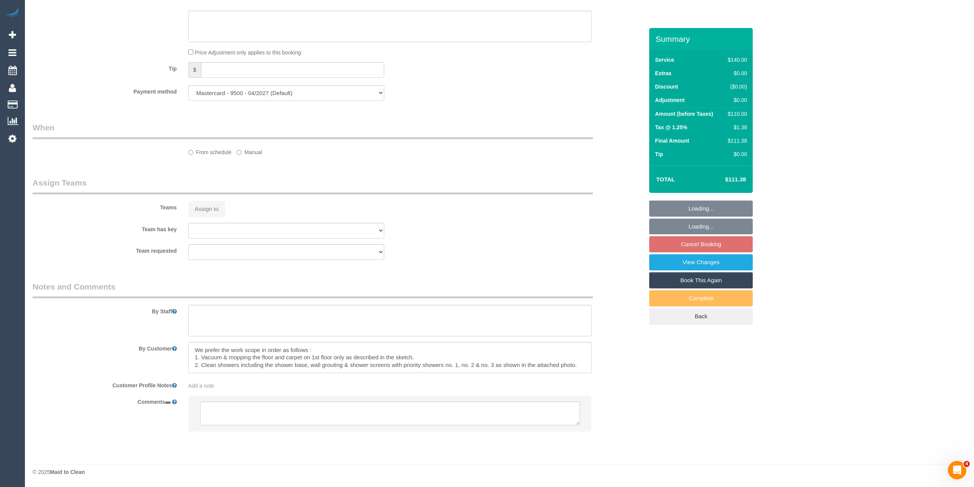
select select "number:13"
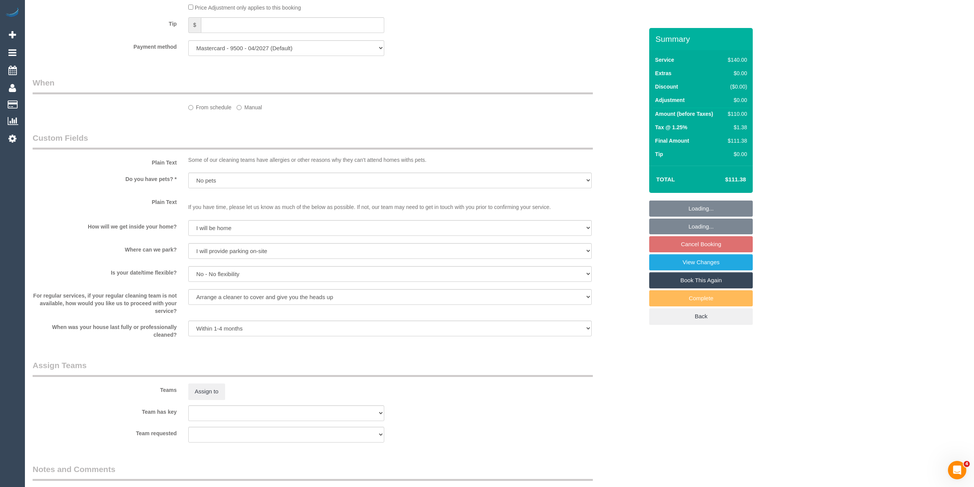
select select "object:1210"
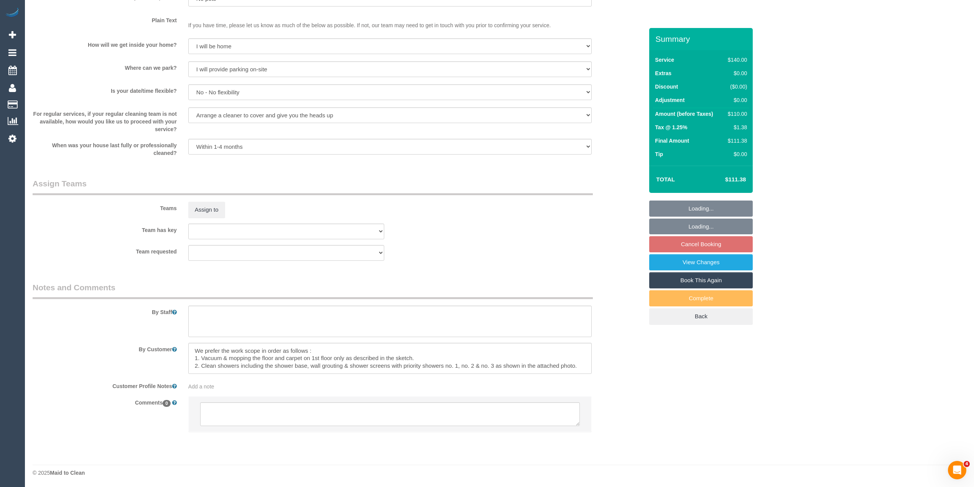
scroll to position [987, 0]
select select "spot4"
drag, startPoint x: 420, startPoint y: 356, endPoint x: 344, endPoint y: 357, distance: 75.9
click at [344, 357] on textarea at bounding box center [389, 357] width 403 height 31
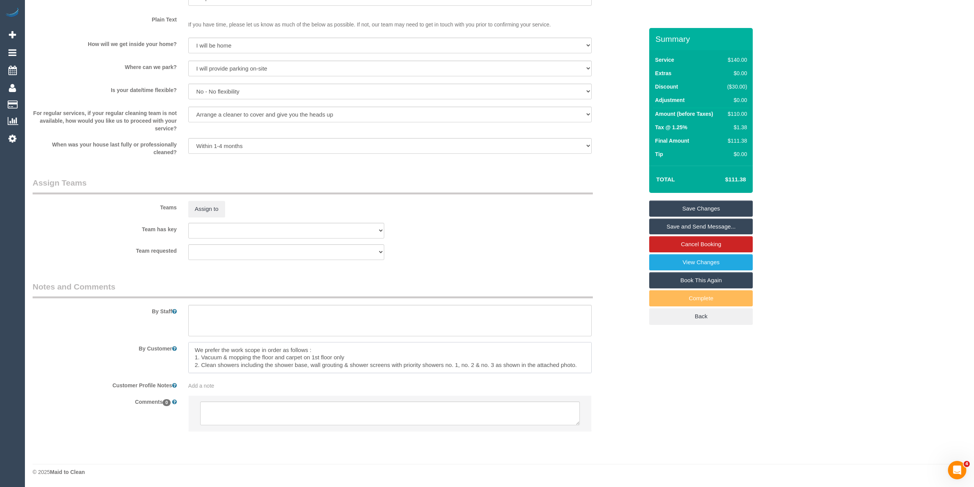
type textarea "We prefer the work scope in order as follows : 1. Vacuum & mopping the floor an…"
click at [722, 205] on link "Save Changes" at bounding box center [701, 209] width 104 height 16
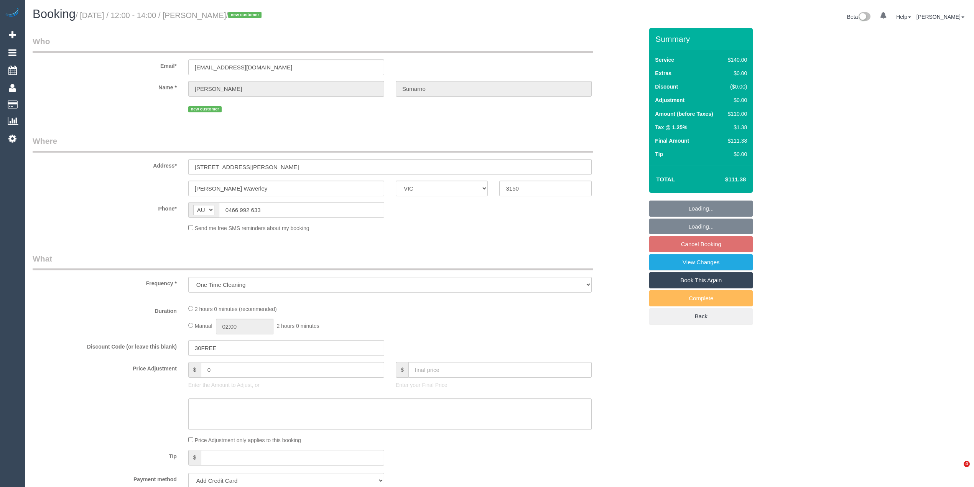
select select "VIC"
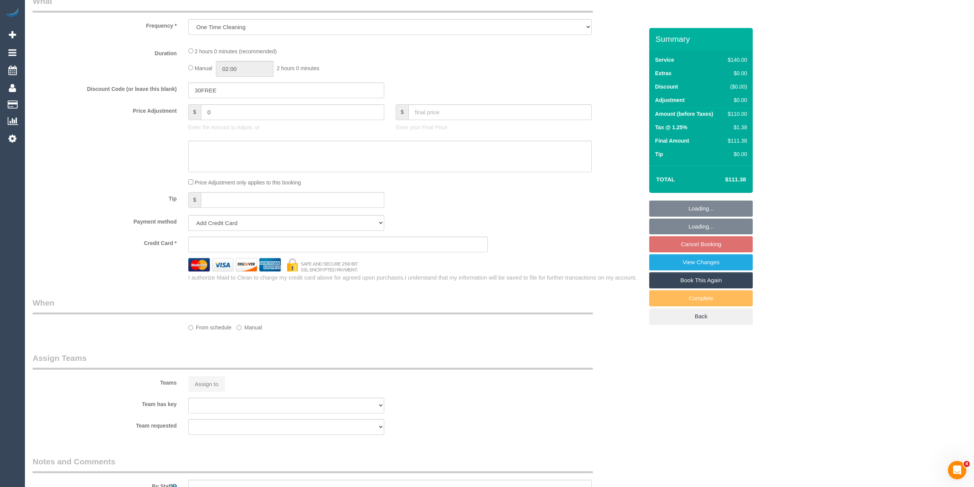
scroll to position [426, 0]
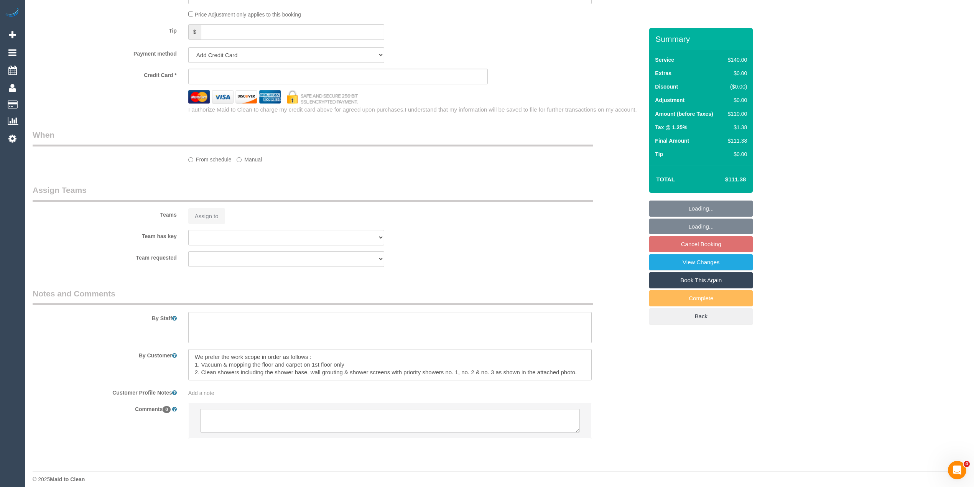
select select "string:stripe-pm_1SF5sn2GScqysDRVcyFt1qPk"
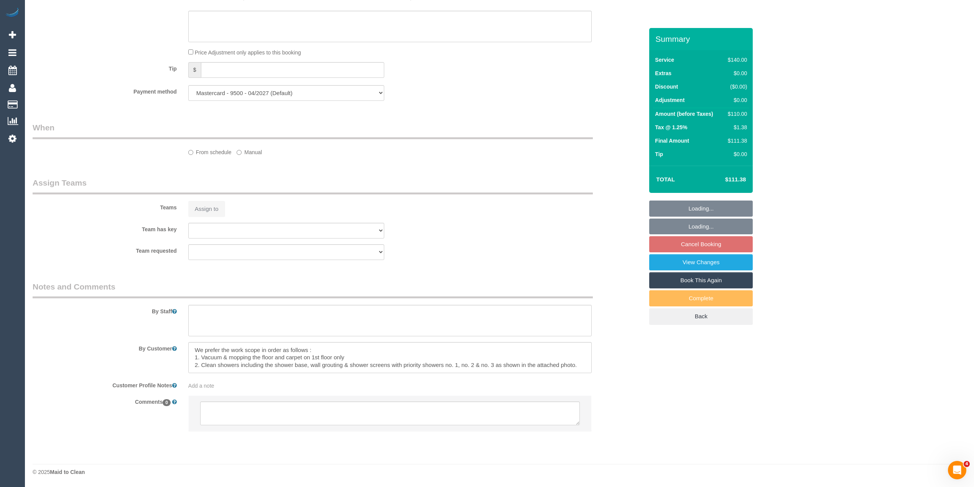
select select "object:860"
select select "spot4"
select select "number:28"
select select "number:14"
select select "number:18"
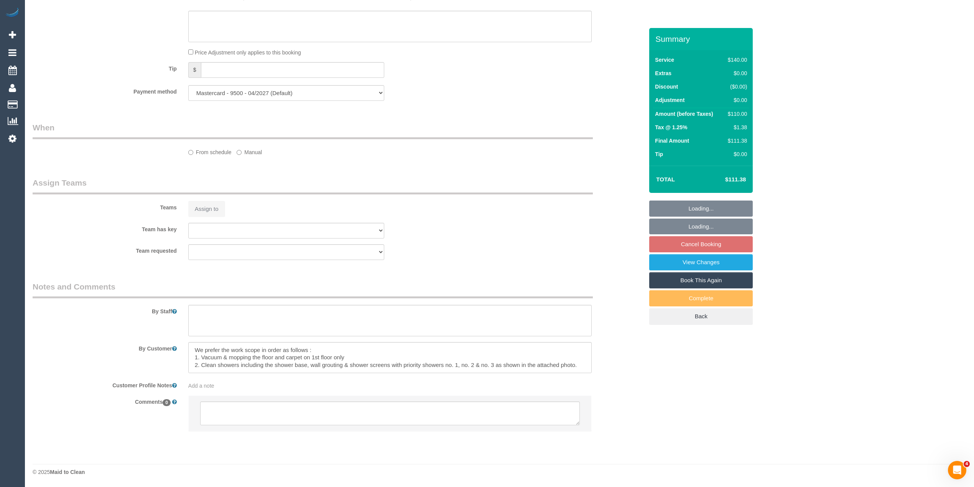
select select "number:25"
select select "number:34"
select select "number:13"
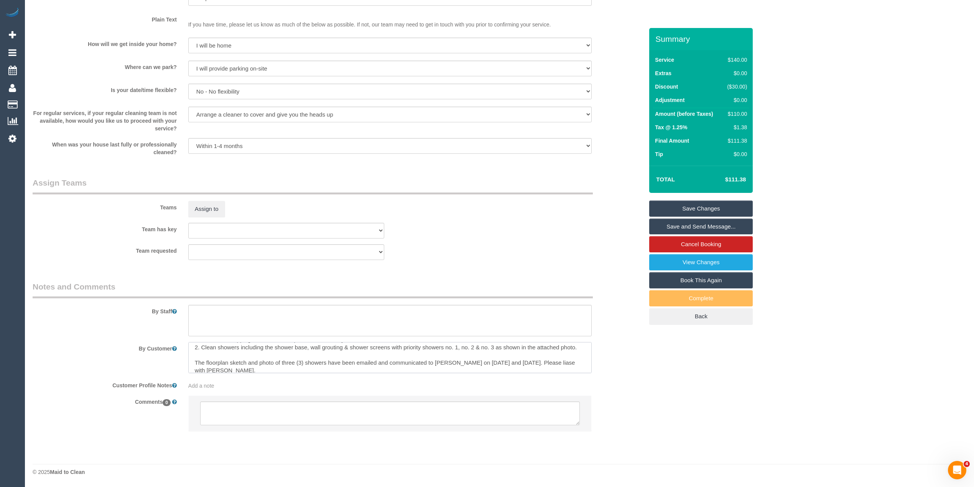
scroll to position [38, 0]
drag, startPoint x: 192, startPoint y: 362, endPoint x: 259, endPoint y: 351, distance: 68.0
click at [259, 351] on textarea at bounding box center [389, 357] width 403 height 31
drag, startPoint x: 444, startPoint y: 355, endPoint x: 584, endPoint y: 356, distance: 140.7
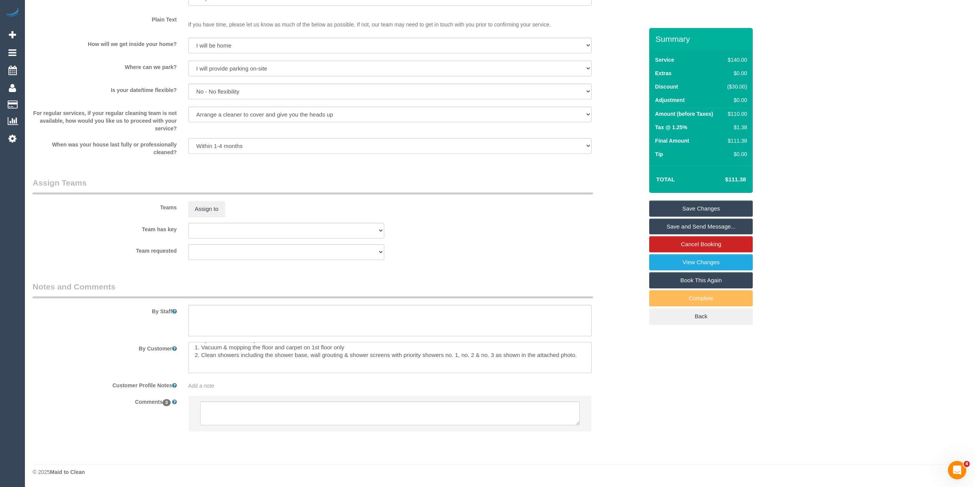
click at [584, 356] on textarea at bounding box center [389, 357] width 403 height 31
drag, startPoint x: 470, startPoint y: 354, endPoint x: 390, endPoint y: 352, distance: 79.8
click at [390, 352] on textarea at bounding box center [389, 357] width 403 height 31
type textarea "We prefer the work scope in order as follows : 1. Vacuum & mopping the floor an…"
click at [705, 206] on link "Save Changes" at bounding box center [701, 209] width 104 height 16
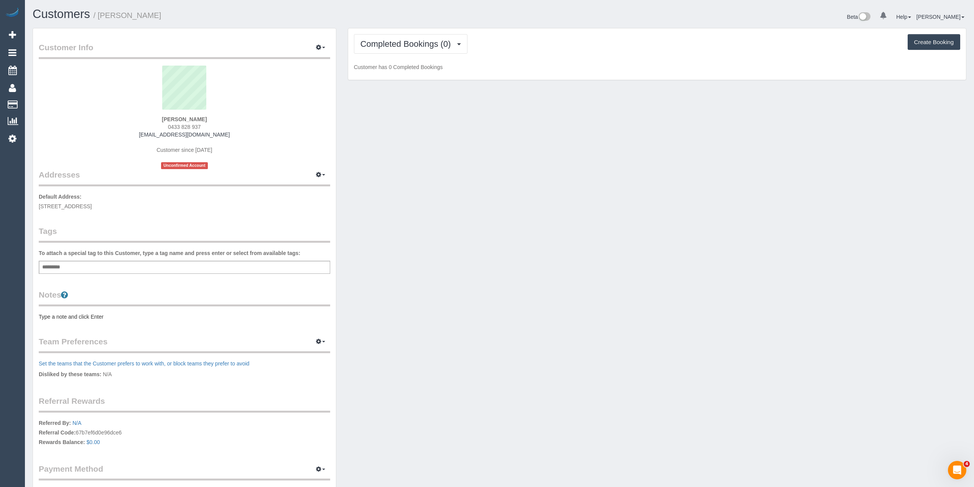
click at [63, 316] on pre "Type a note and click Enter" at bounding box center [184, 317] width 291 height 8
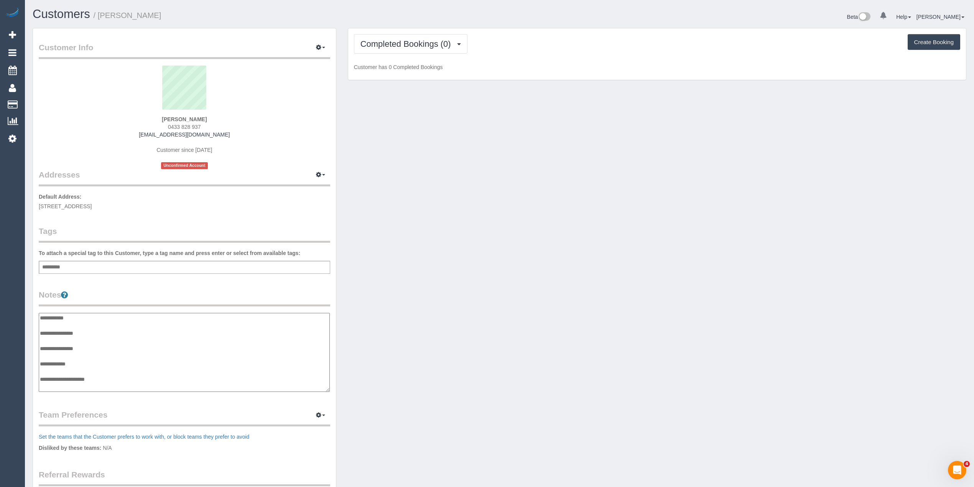
click at [121, 336] on textarea "**********" at bounding box center [184, 352] width 291 height 79
click at [108, 328] on textarea "**********" at bounding box center [184, 352] width 291 height 79
type textarea "**********"
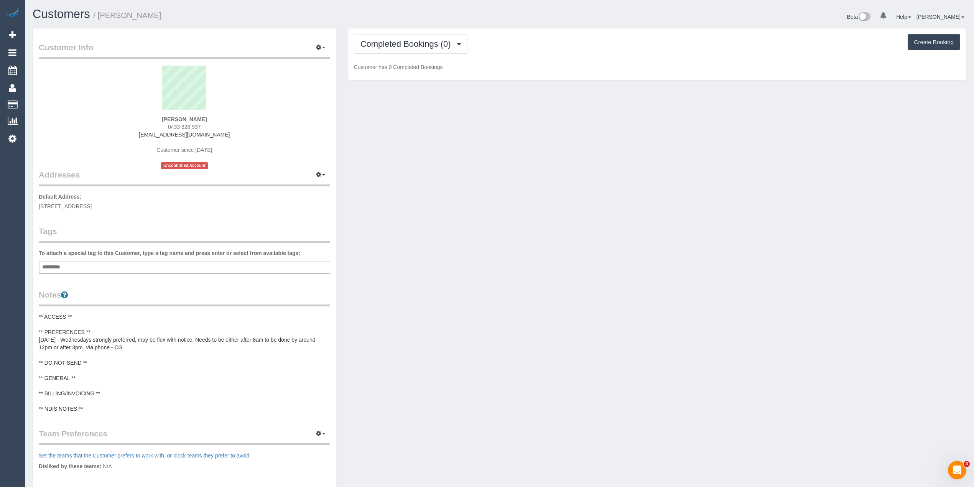
click at [74, 339] on pre "** ACCESS ** ** PREFERENCES ** [DATE] - Wednesdays strongly preferred, may be f…" at bounding box center [184, 363] width 291 height 100
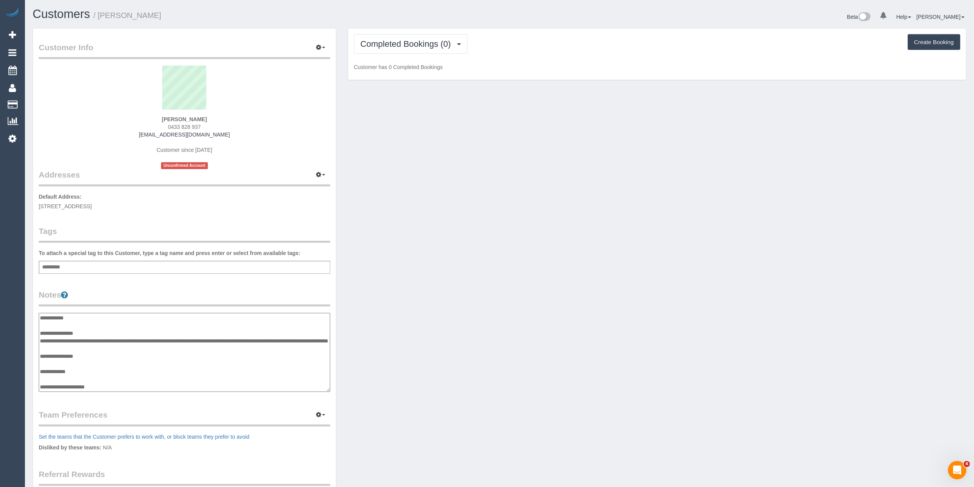
scroll to position [23, 0]
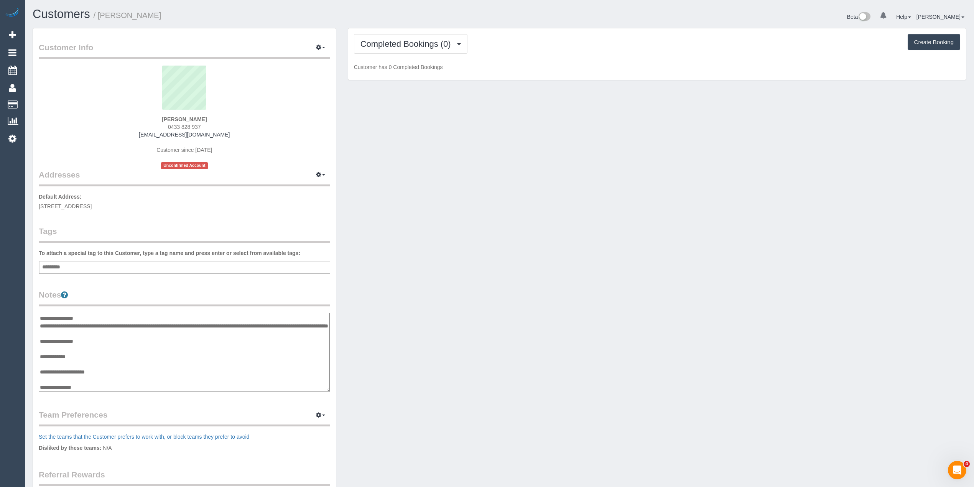
click at [69, 318] on textarea "**********" at bounding box center [184, 352] width 291 height 79
click at [82, 324] on textarea "**********" at bounding box center [184, 352] width 291 height 79
click at [393, 38] on button "Completed Bookings (0)" at bounding box center [410, 44] width 113 height 20
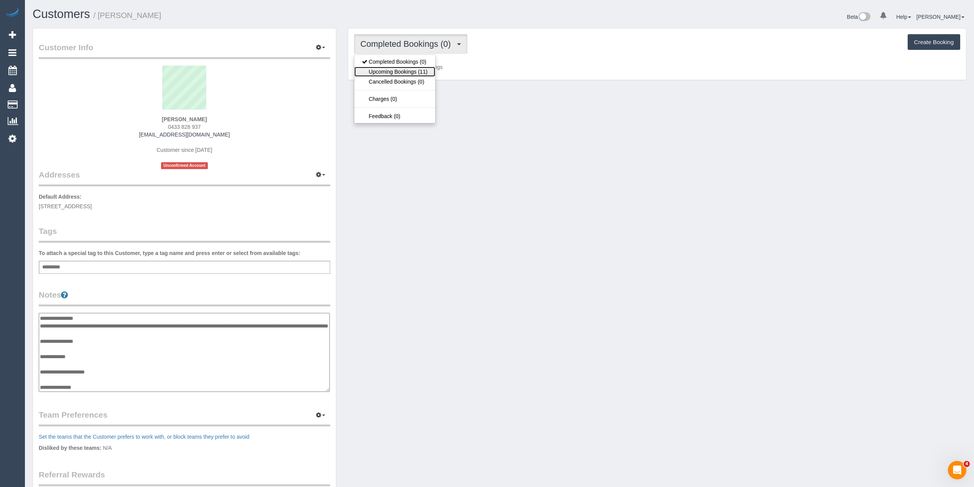
click at [419, 74] on link "Upcoming Bookings (11)" at bounding box center [394, 72] width 81 height 10
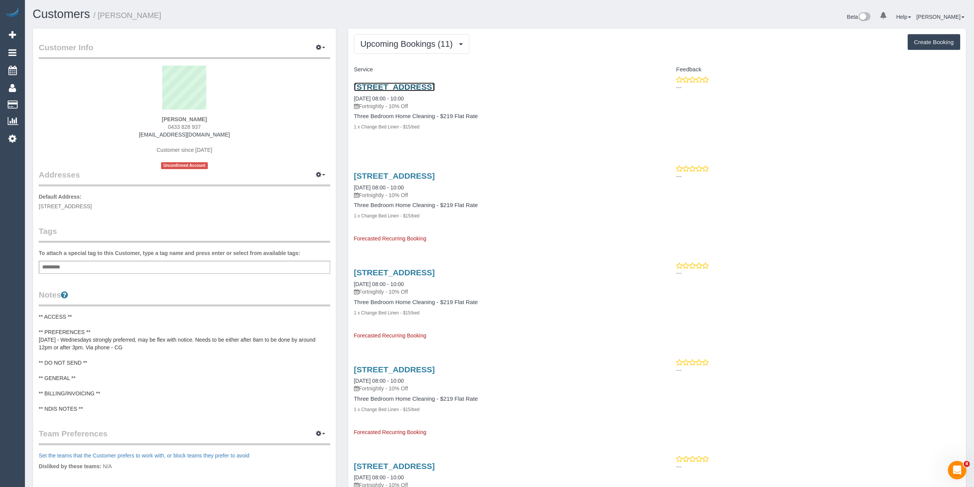
click at [435, 89] on link "18b Norland Street, Cheltenham, VIC 3192" at bounding box center [394, 86] width 81 height 9
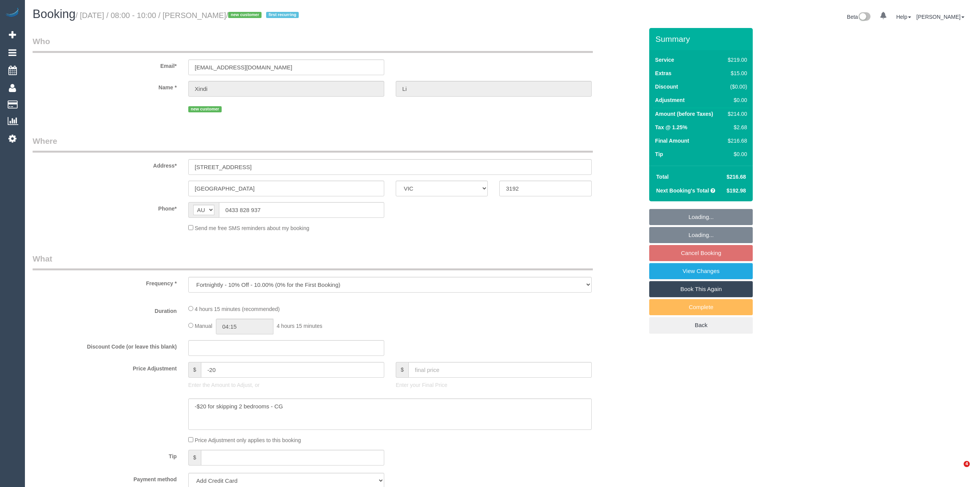
select select "VIC"
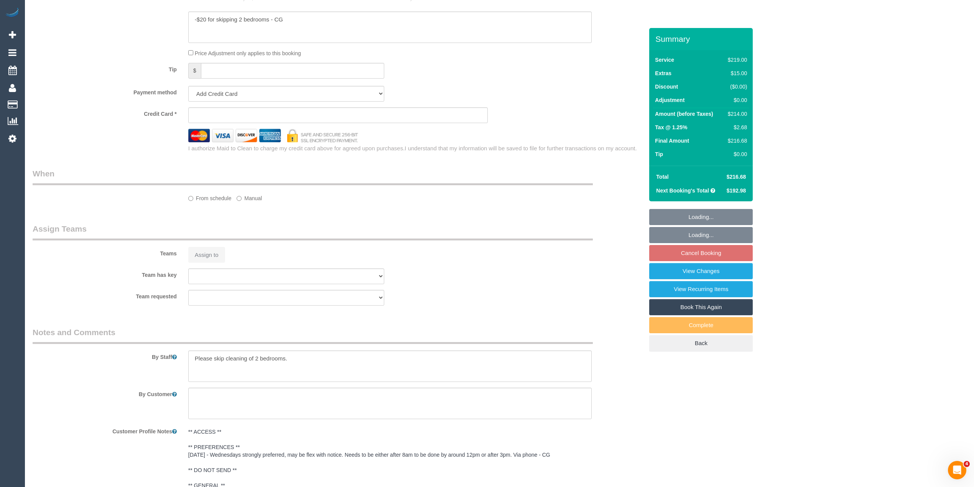
scroll to position [845, 0]
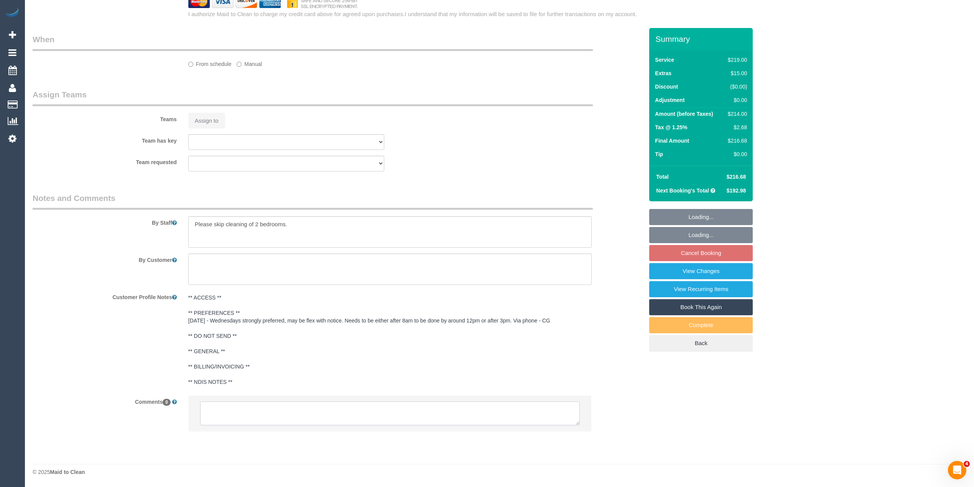
click at [240, 411] on sui-booking-comments "By Staff By Customer Customer Profile Notes ** ACCESS ** ** PREFERENCES ** [DAT…" at bounding box center [338, 315] width 611 height 247
select select "number:29"
select select "number:14"
select select "number:19"
select select "number:36"
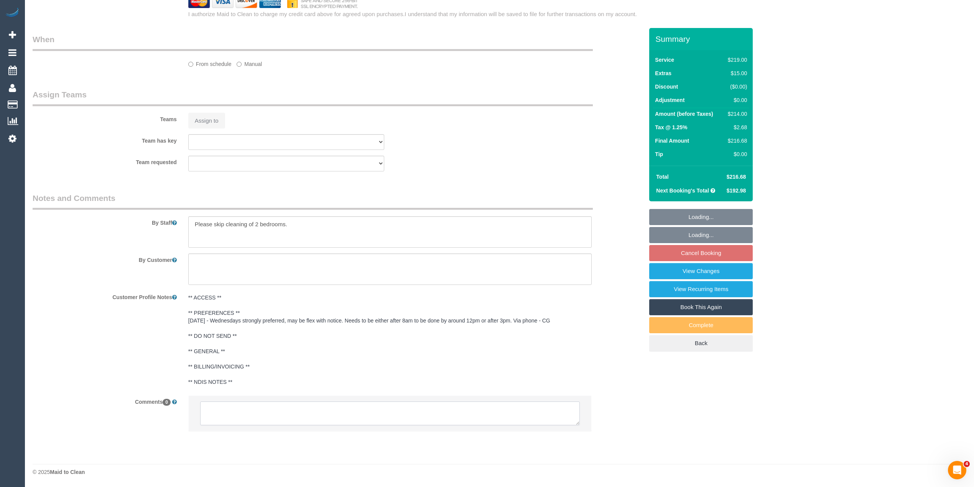
select select "number:34"
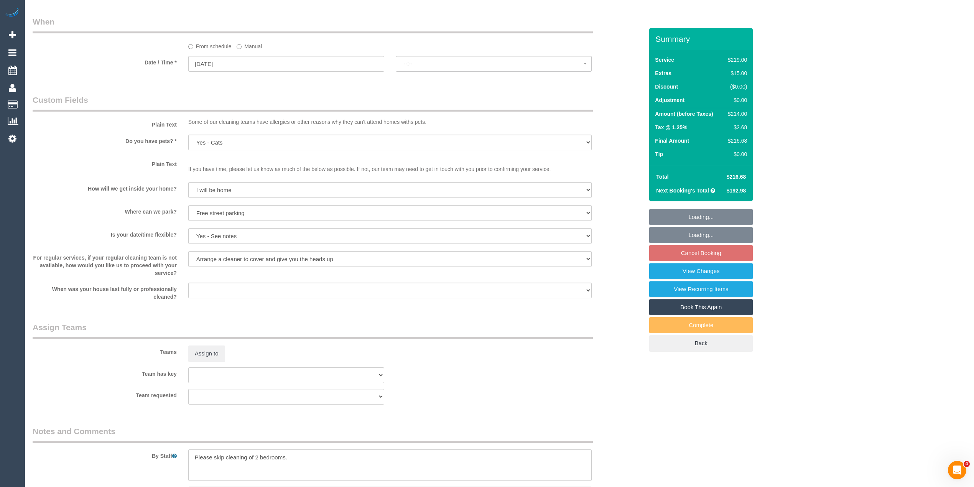
select select "string:stripe-pm_1SF7Hy2GScqysDRV2vnlwIMp"
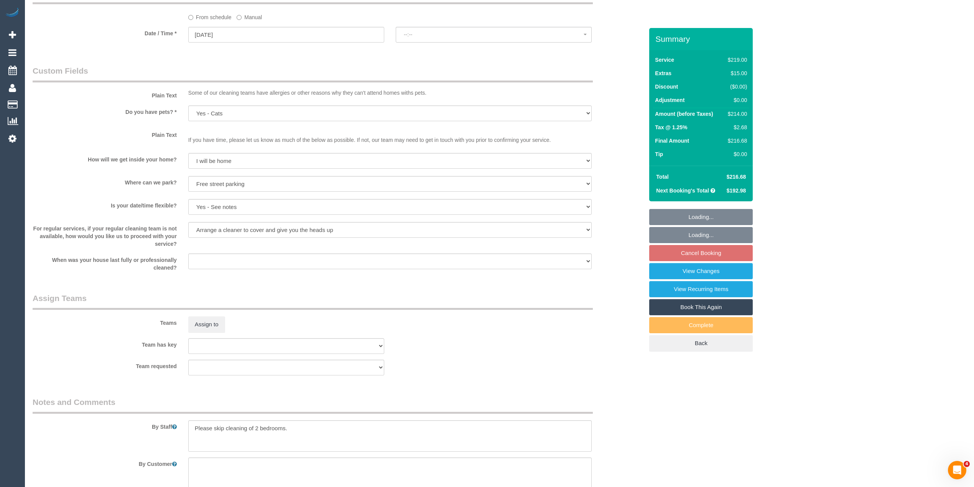
select select "spot2"
select select "object:1339"
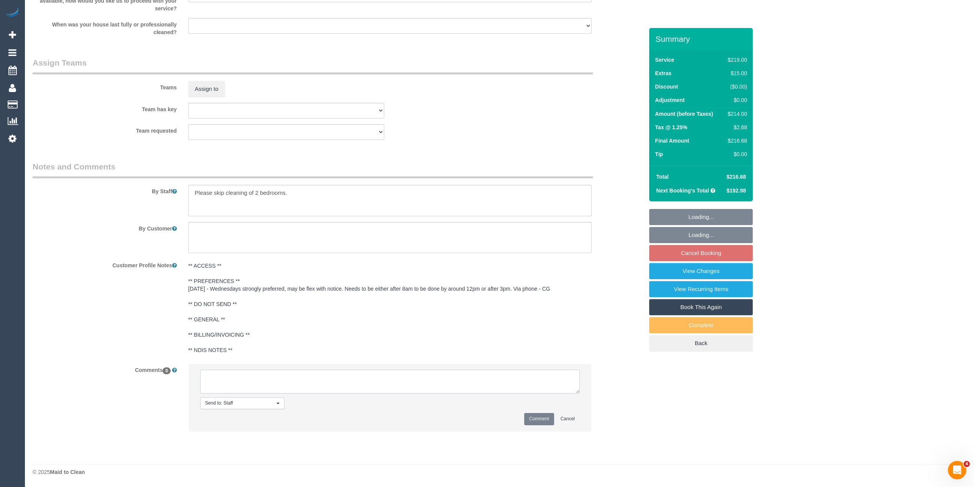
select select "spot23"
click at [259, 371] on textarea at bounding box center [390, 382] width 380 height 24
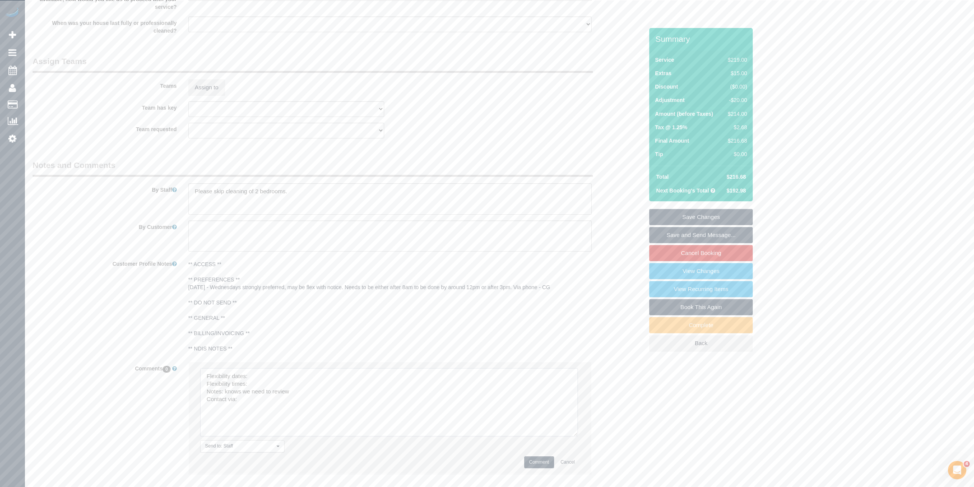
drag, startPoint x: 574, startPoint y: 388, endPoint x: 296, endPoint y: 380, distance: 277.7
click at [571, 433] on textarea at bounding box center [389, 402] width 378 height 68
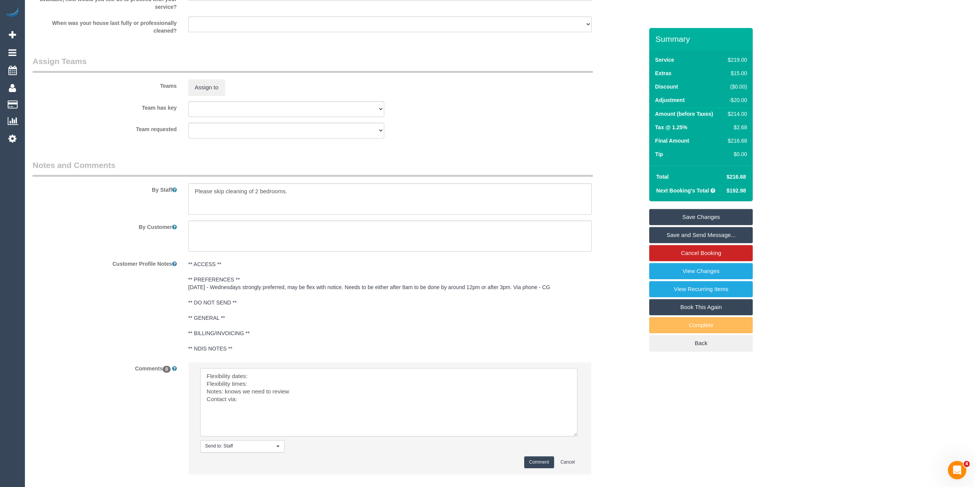
click at [267, 377] on textarea at bounding box center [388, 402] width 377 height 68
paste textarea "Wednesdays strongly preferred, may be flex with notice. Needs to be either afte…"
click at [398, 376] on textarea at bounding box center [388, 402] width 377 height 68
click at [215, 385] on textarea at bounding box center [388, 402] width 377 height 68
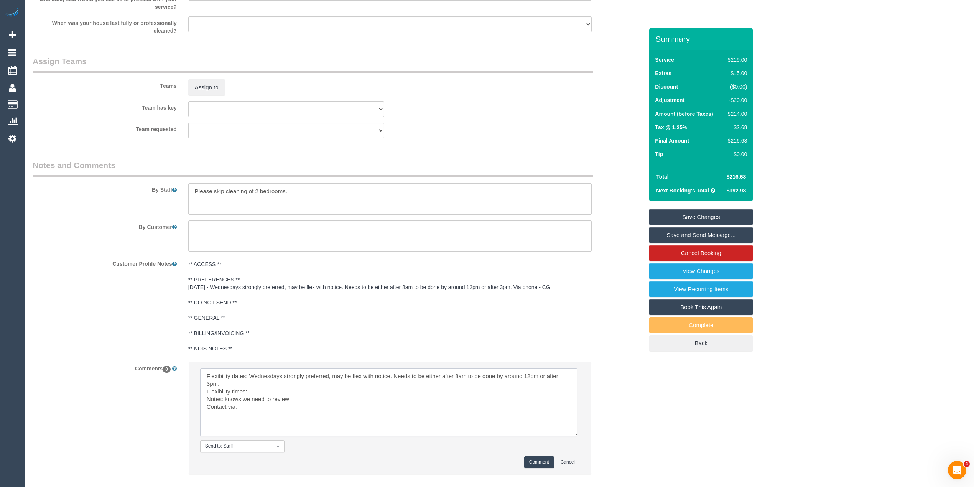
click at [223, 384] on textarea at bounding box center [388, 402] width 377 height 68
click at [258, 386] on textarea at bounding box center [388, 402] width 377 height 68
paste textarea "Needs to be either after 8am to be done by around 12pm or after 3pm."
click at [252, 401] on textarea at bounding box center [388, 402] width 377 height 68
type textarea "Flexibility dates: Wednesdays strongly preferred, may be flex with notice. Flex…"
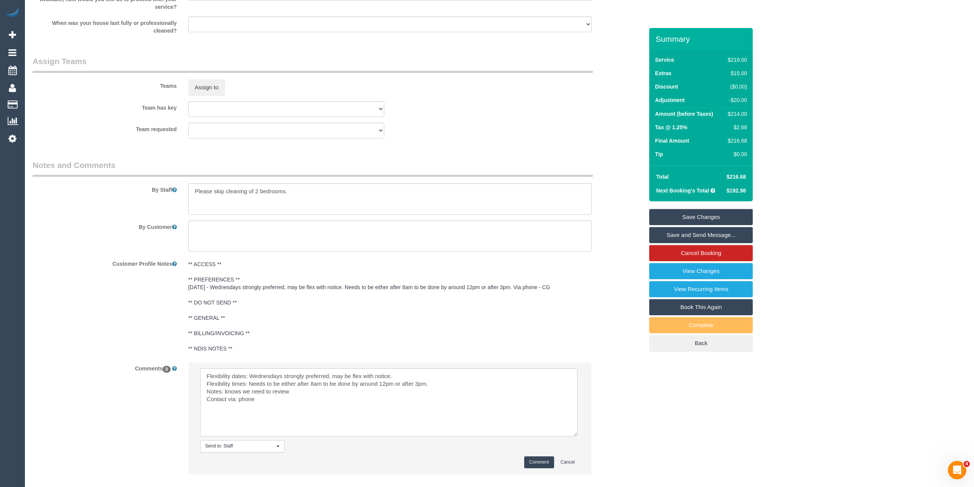
click at [541, 462] on button "Comment" at bounding box center [539, 462] width 30 height 12
